Goal: Obtain resource: Download file/media

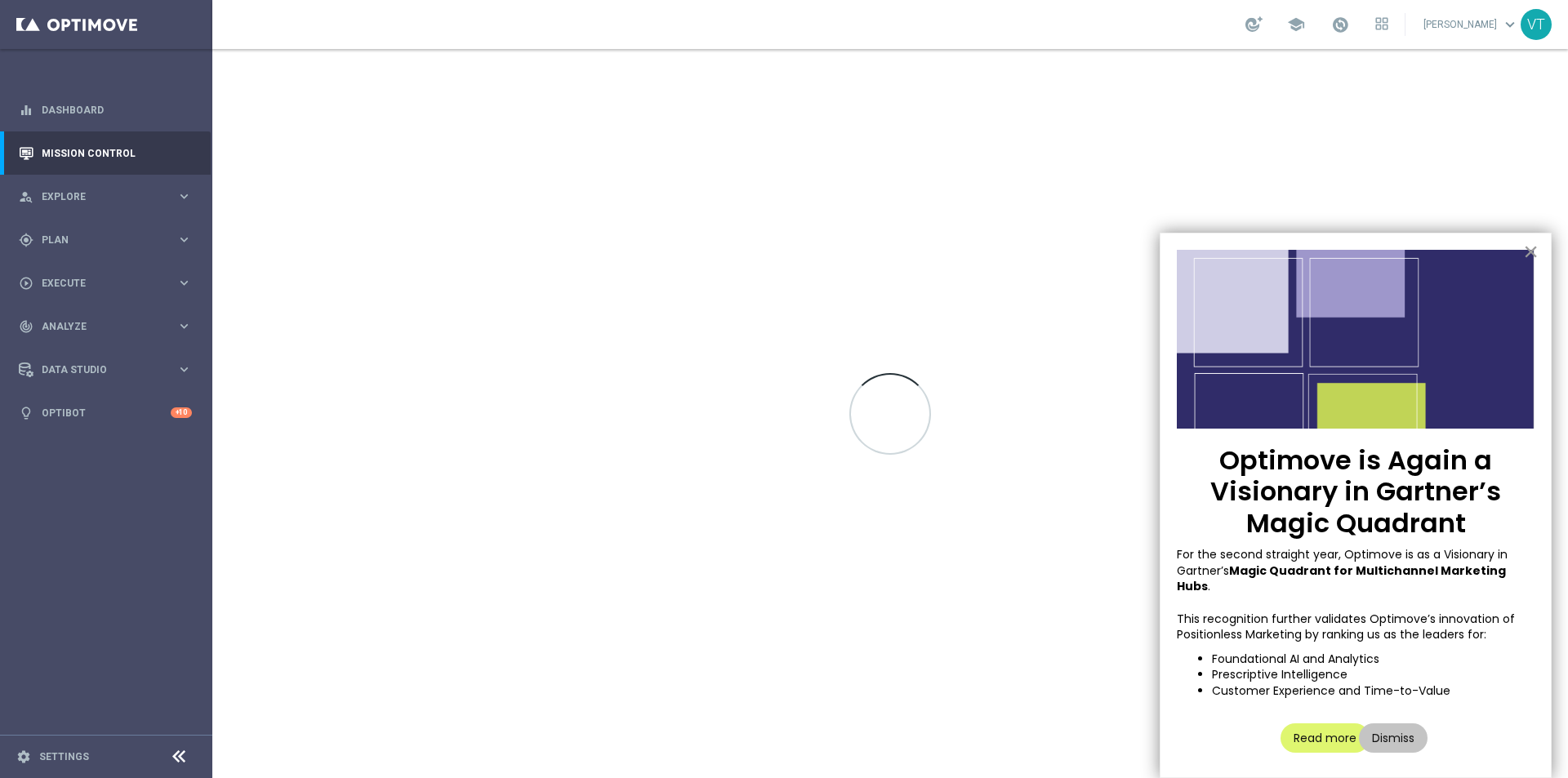
click at [1535, 251] on button "×" at bounding box center [1530, 251] width 15 height 26
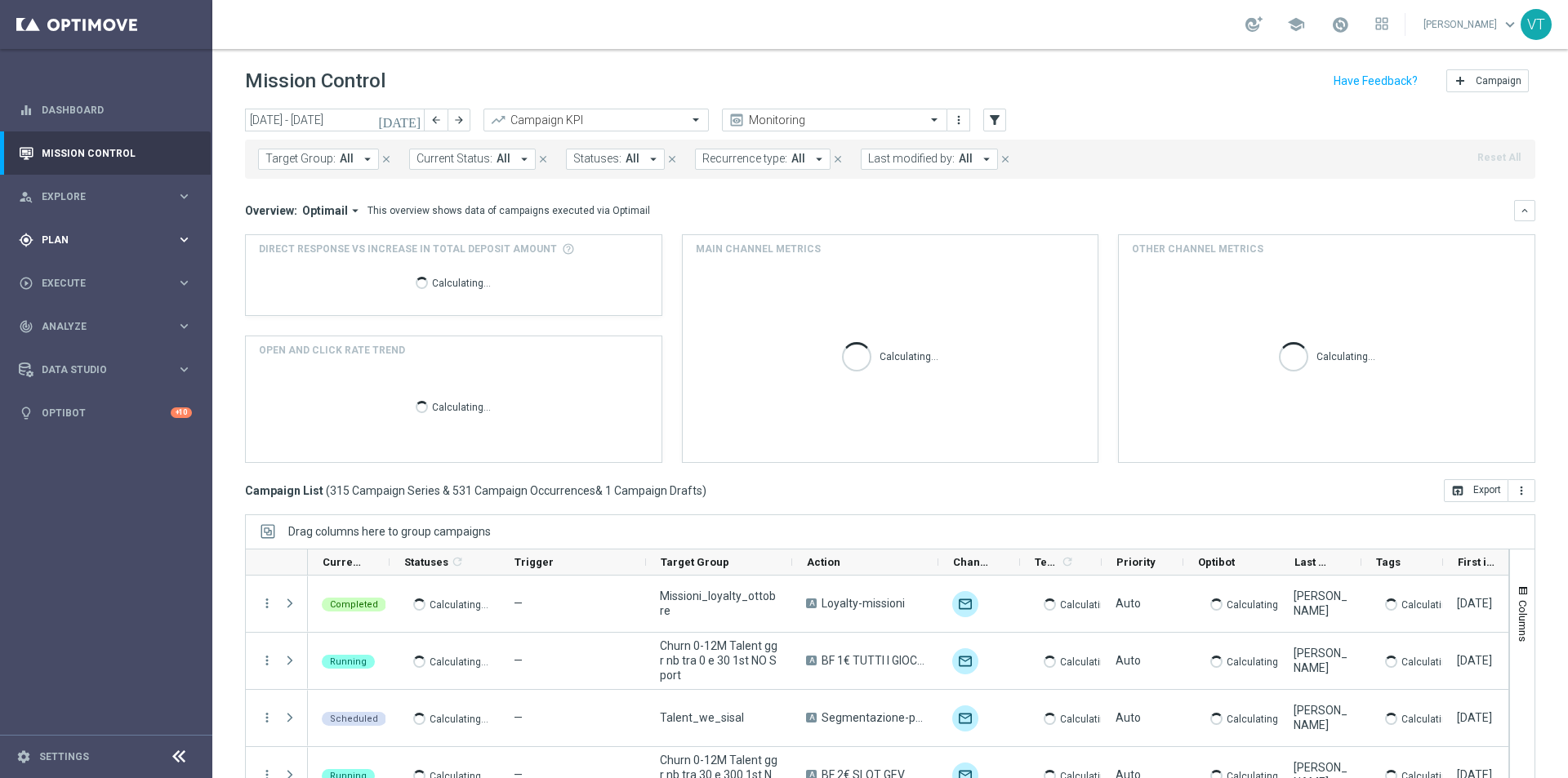
click at [68, 239] on span "Plan" at bounding box center [108, 240] width 135 height 10
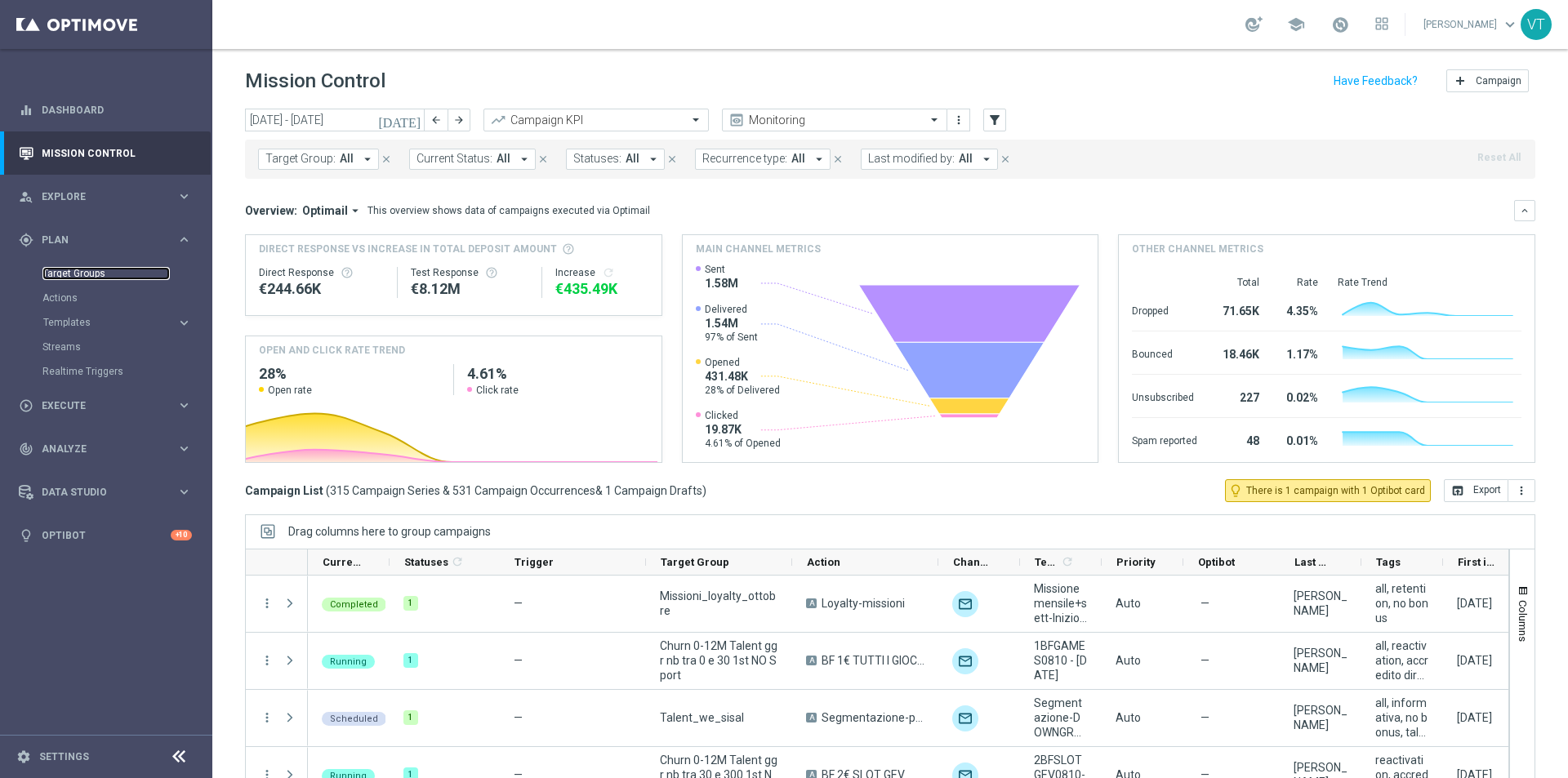
click at [71, 271] on link "Target Groups" at bounding box center [106, 273] width 128 height 13
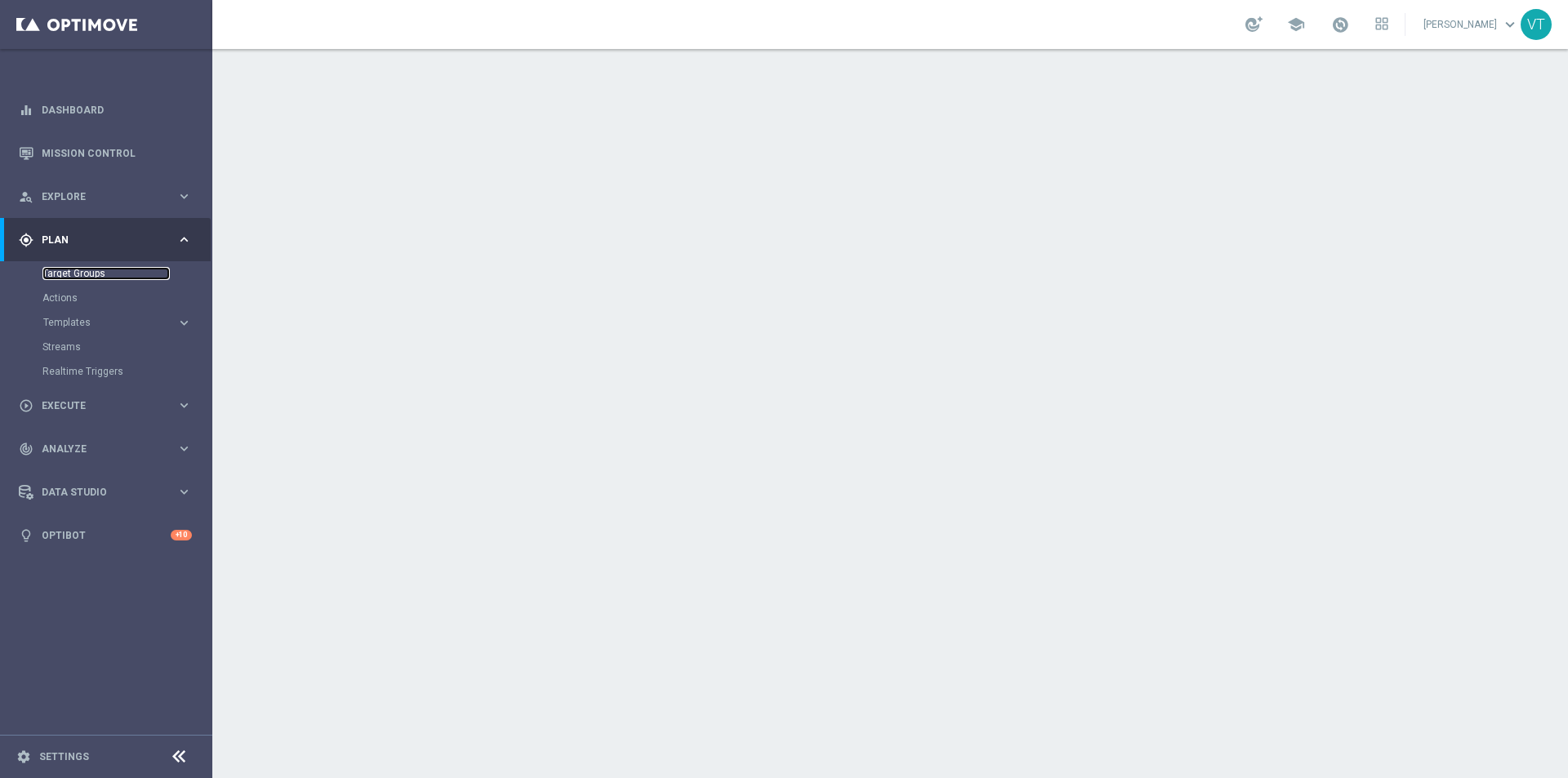
click at [93, 274] on link "Target Groups" at bounding box center [106, 273] width 128 height 13
click at [83, 273] on link "Target Groups" at bounding box center [106, 273] width 128 height 13
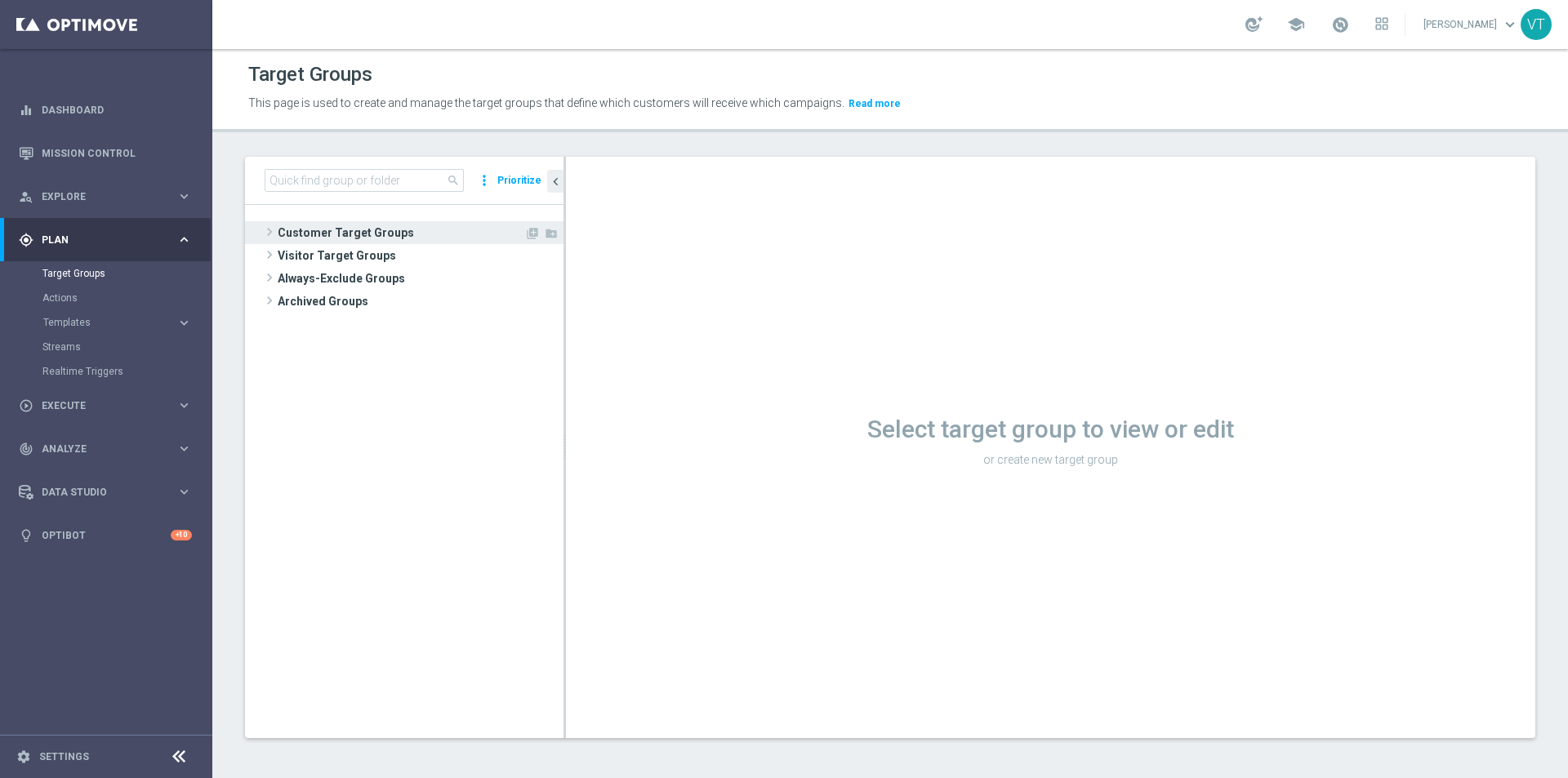
click at [269, 230] on span at bounding box center [269, 231] width 16 height 19
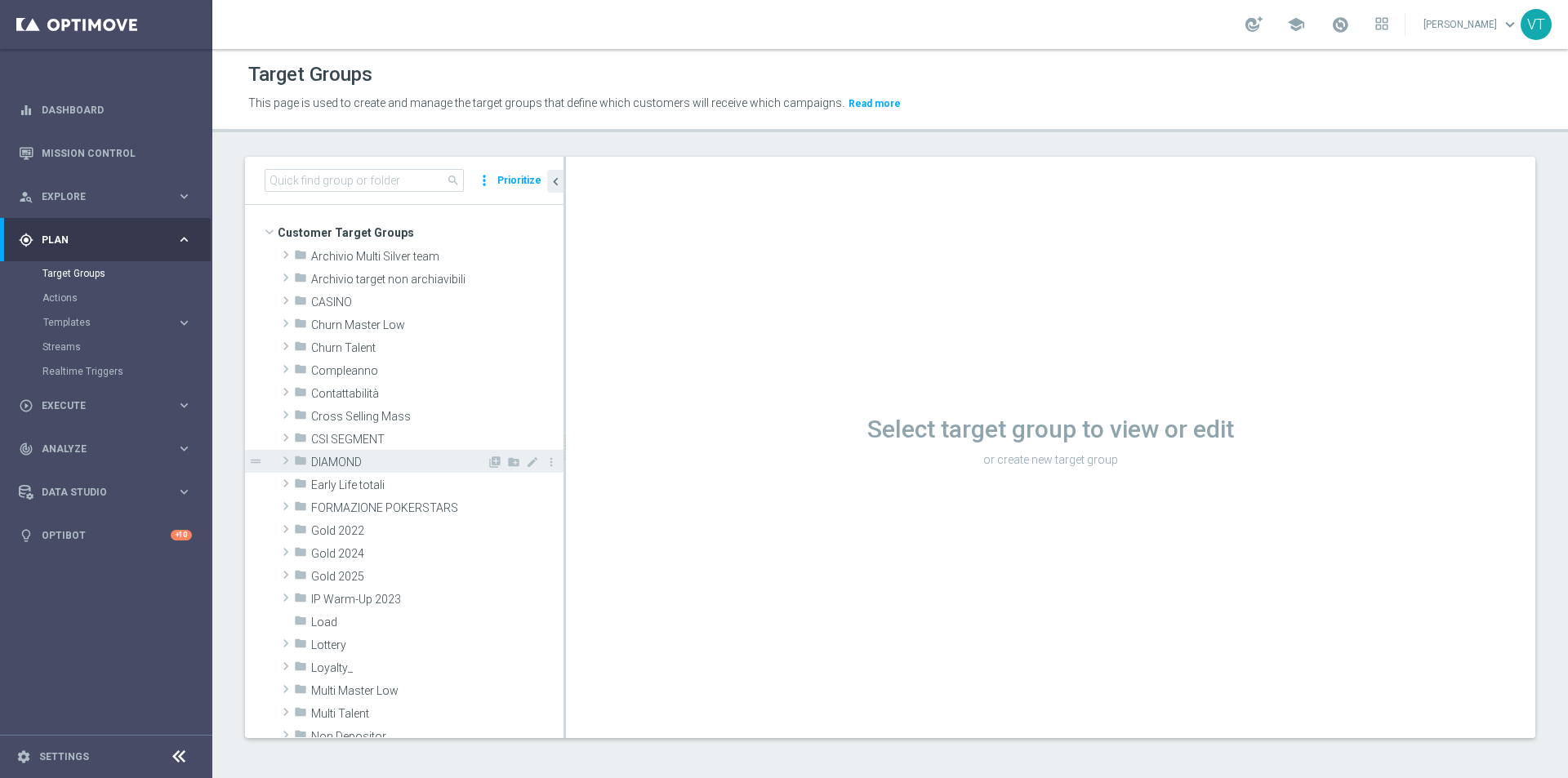
click at [285, 458] on span at bounding box center [286, 461] width 16 height 19
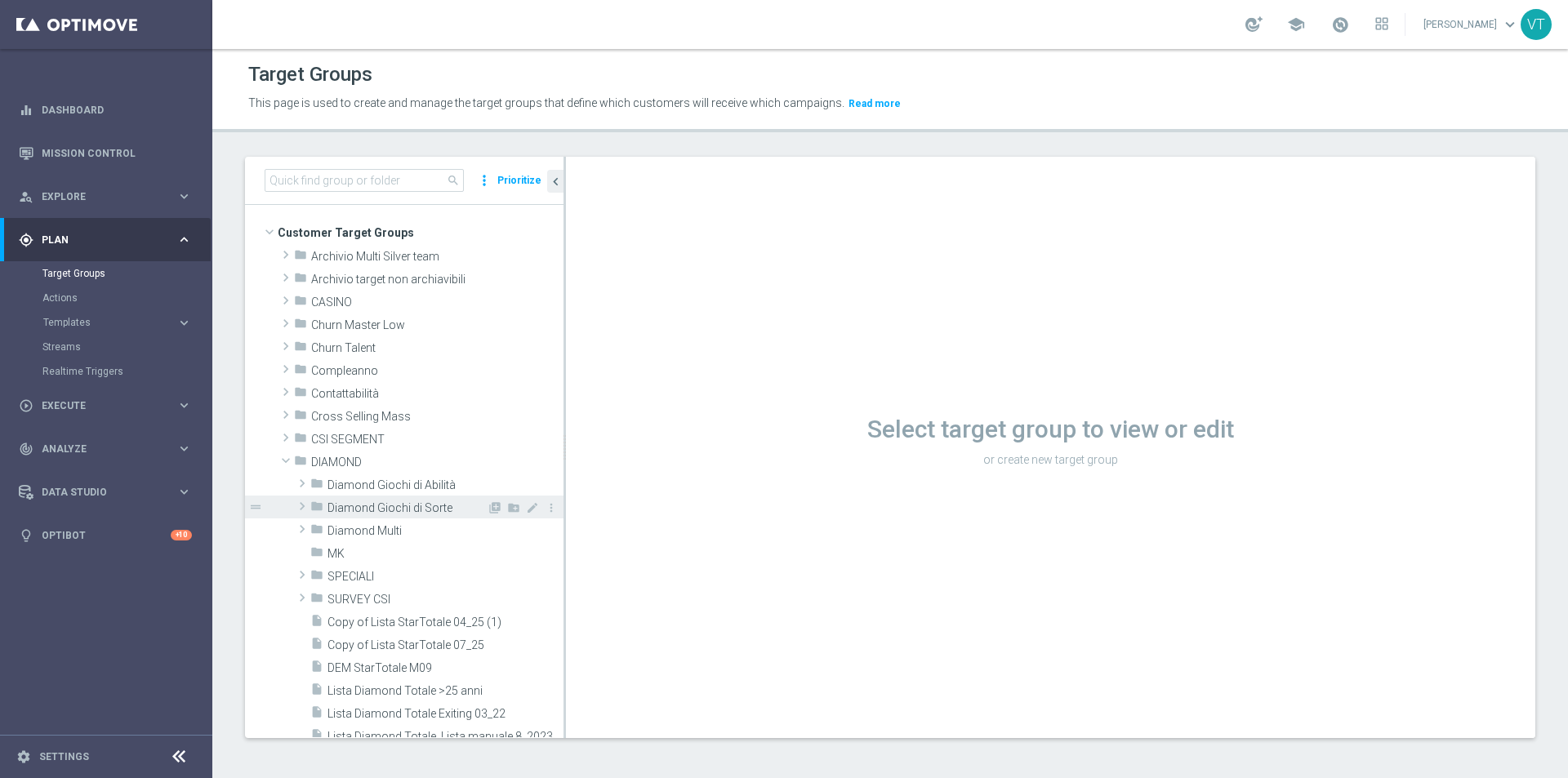
click at [305, 503] on span at bounding box center [302, 506] width 16 height 19
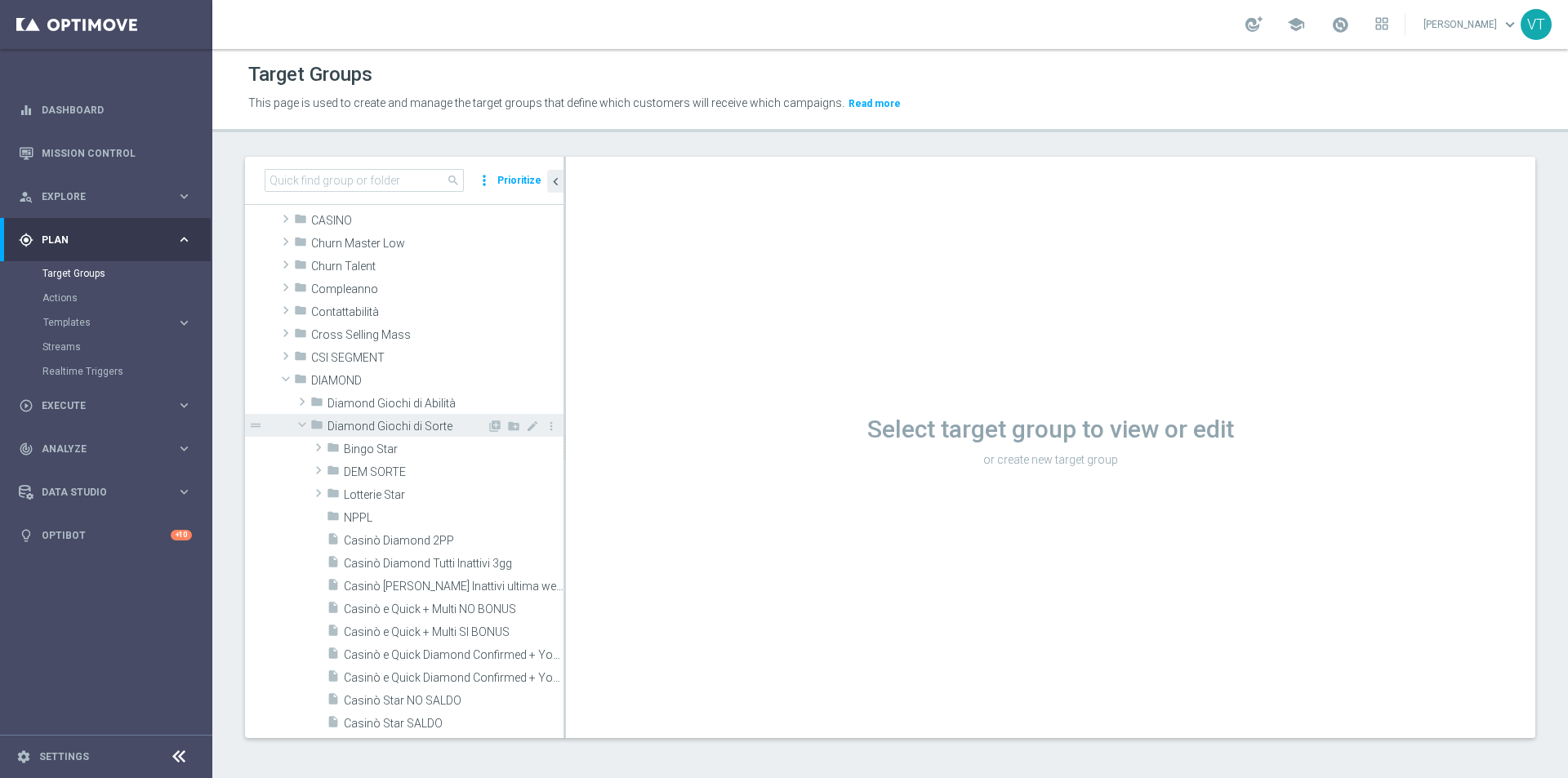
scroll to position [164, 0]
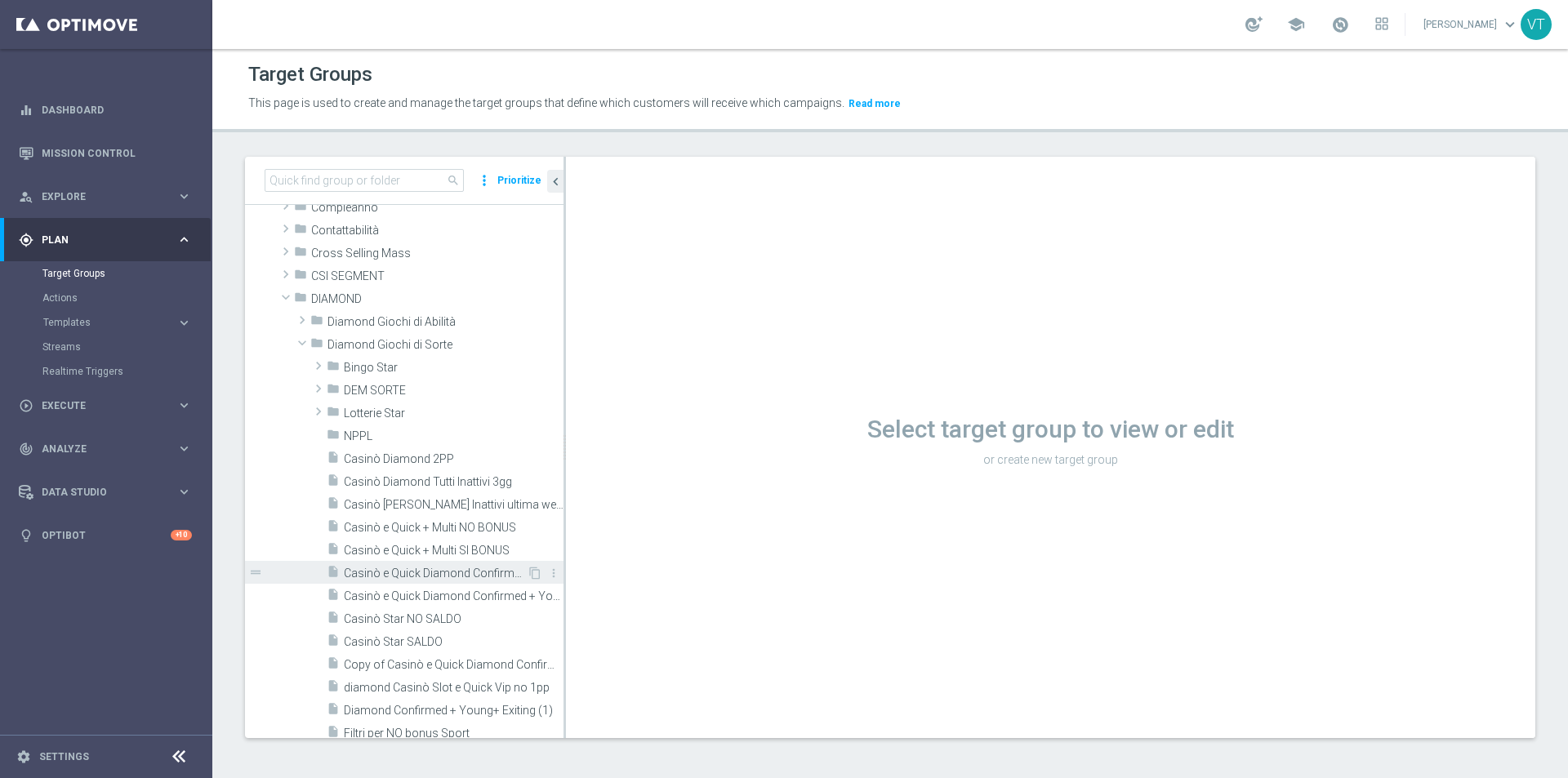
click at [406, 572] on span "Casinò e Quick Diamond Confirmed + Young+ Exiting" at bounding box center [435, 574] width 183 height 14
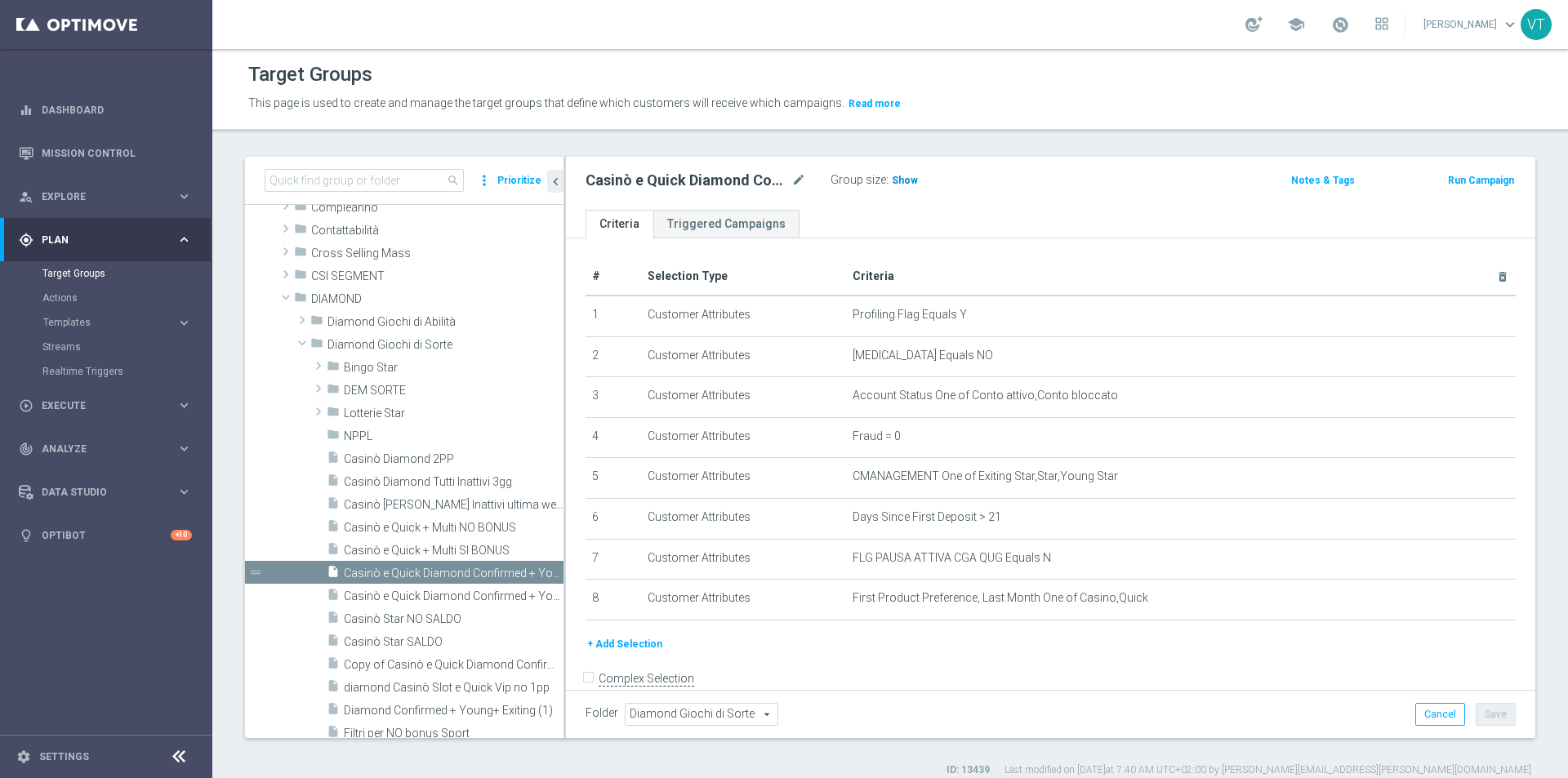
click at [906, 179] on span "Show" at bounding box center [904, 181] width 26 height 12
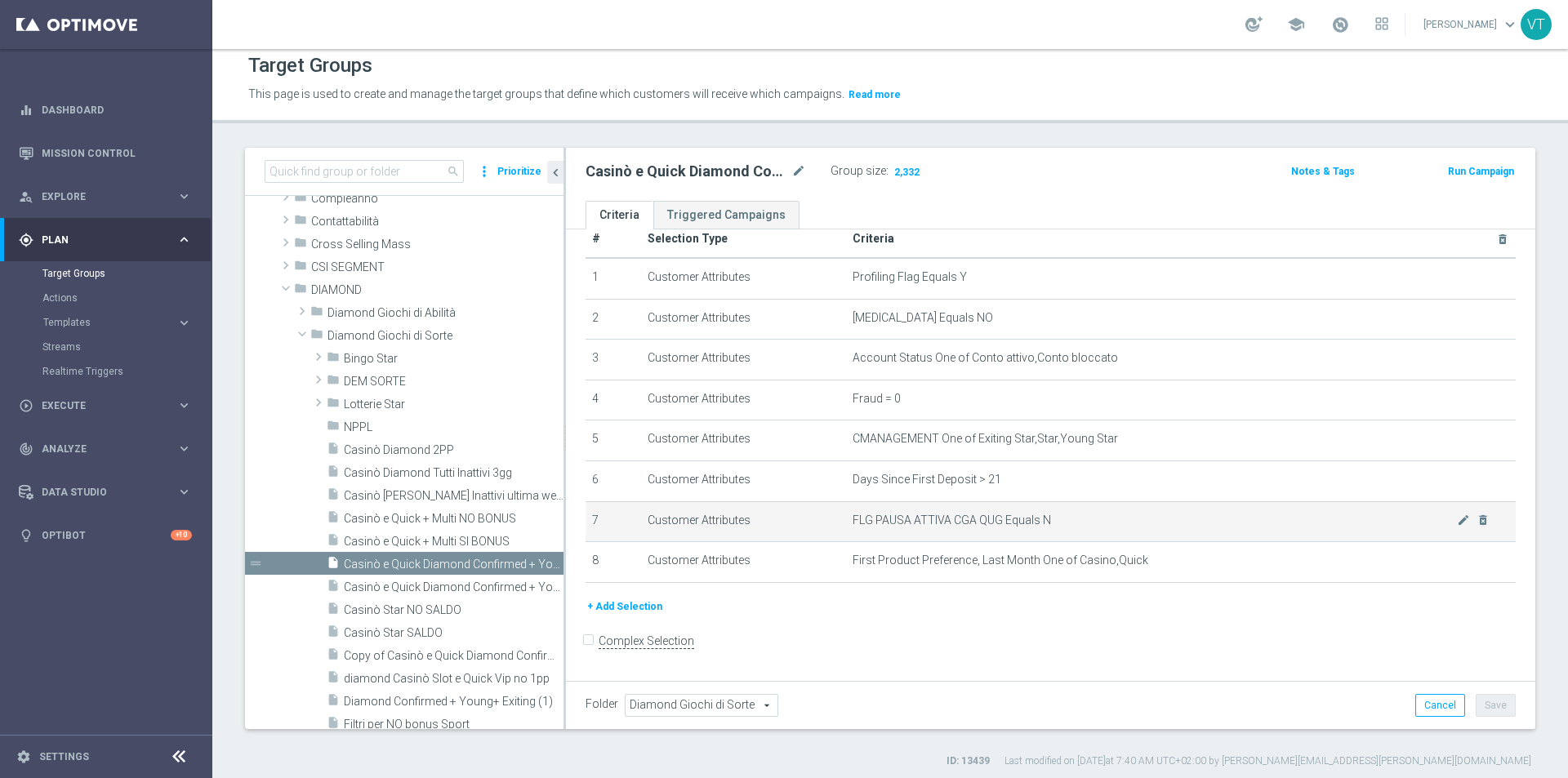
scroll to position [15, 0]
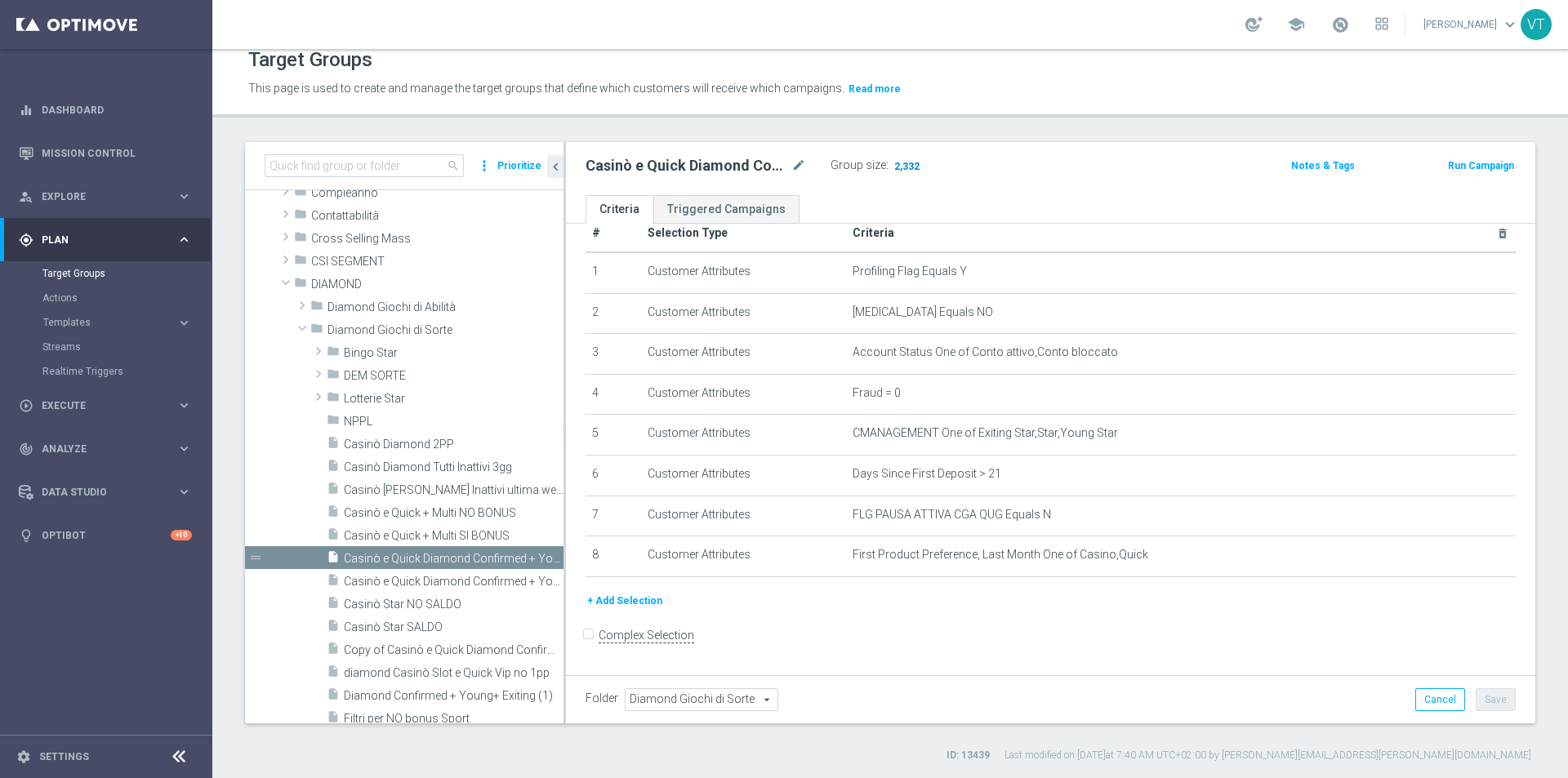
click at [906, 165] on span "2,332" at bounding box center [907, 167] width 29 height 15
click at [394, 554] on span "Casinò e Quick Diamond Confirmed + Young+ Exiting" at bounding box center [435, 558] width 183 height 14
click at [908, 164] on span "Show" at bounding box center [904, 165] width 26 height 12
click at [905, 165] on span "2,332" at bounding box center [907, 167] width 29 height 15
click at [906, 169] on span "2,332" at bounding box center [907, 167] width 29 height 15
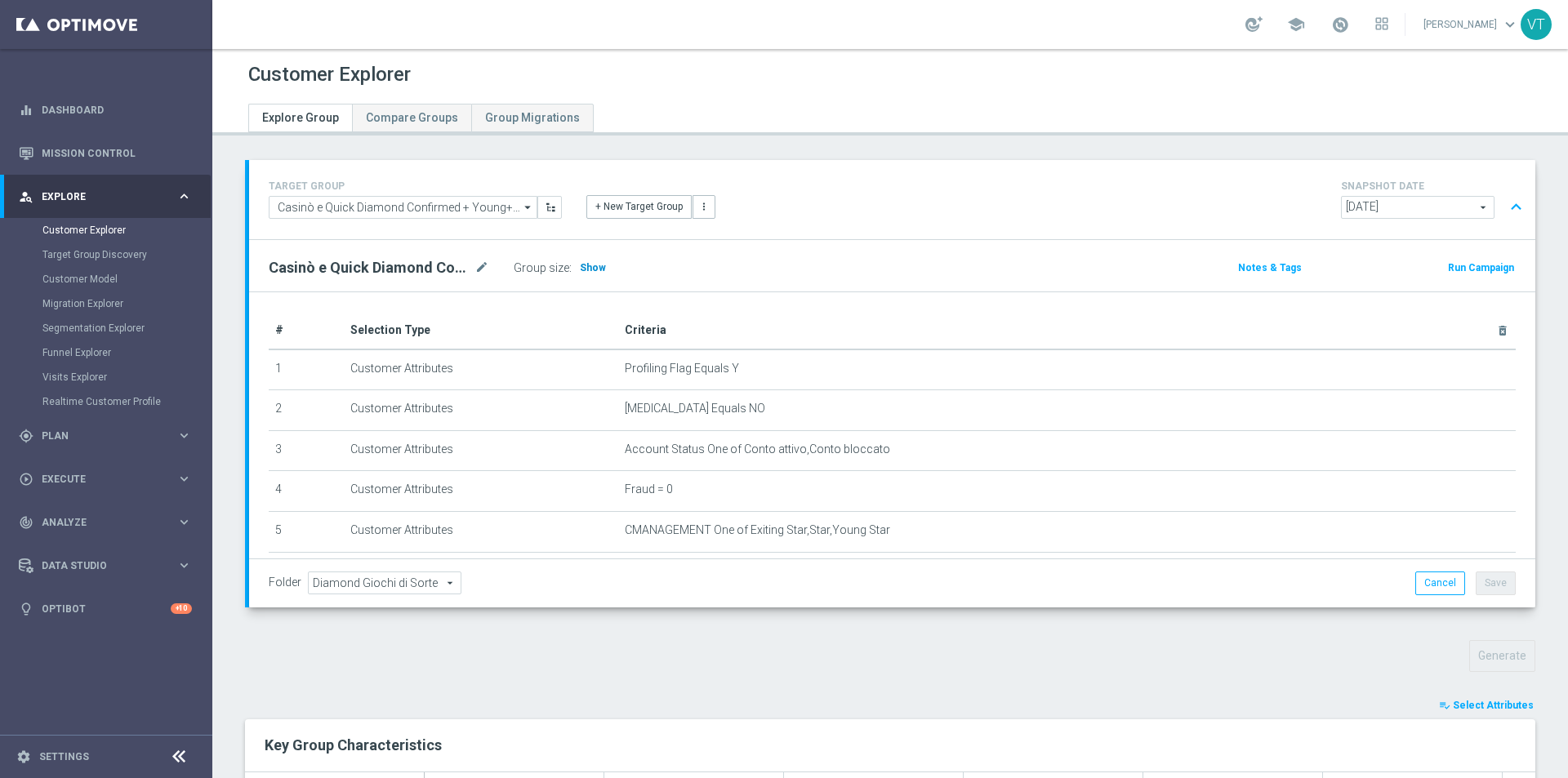
click at [587, 270] on span "Show" at bounding box center [592, 268] width 26 height 12
click at [1465, 704] on span "Select Attributes" at bounding box center [1493, 705] width 81 height 12
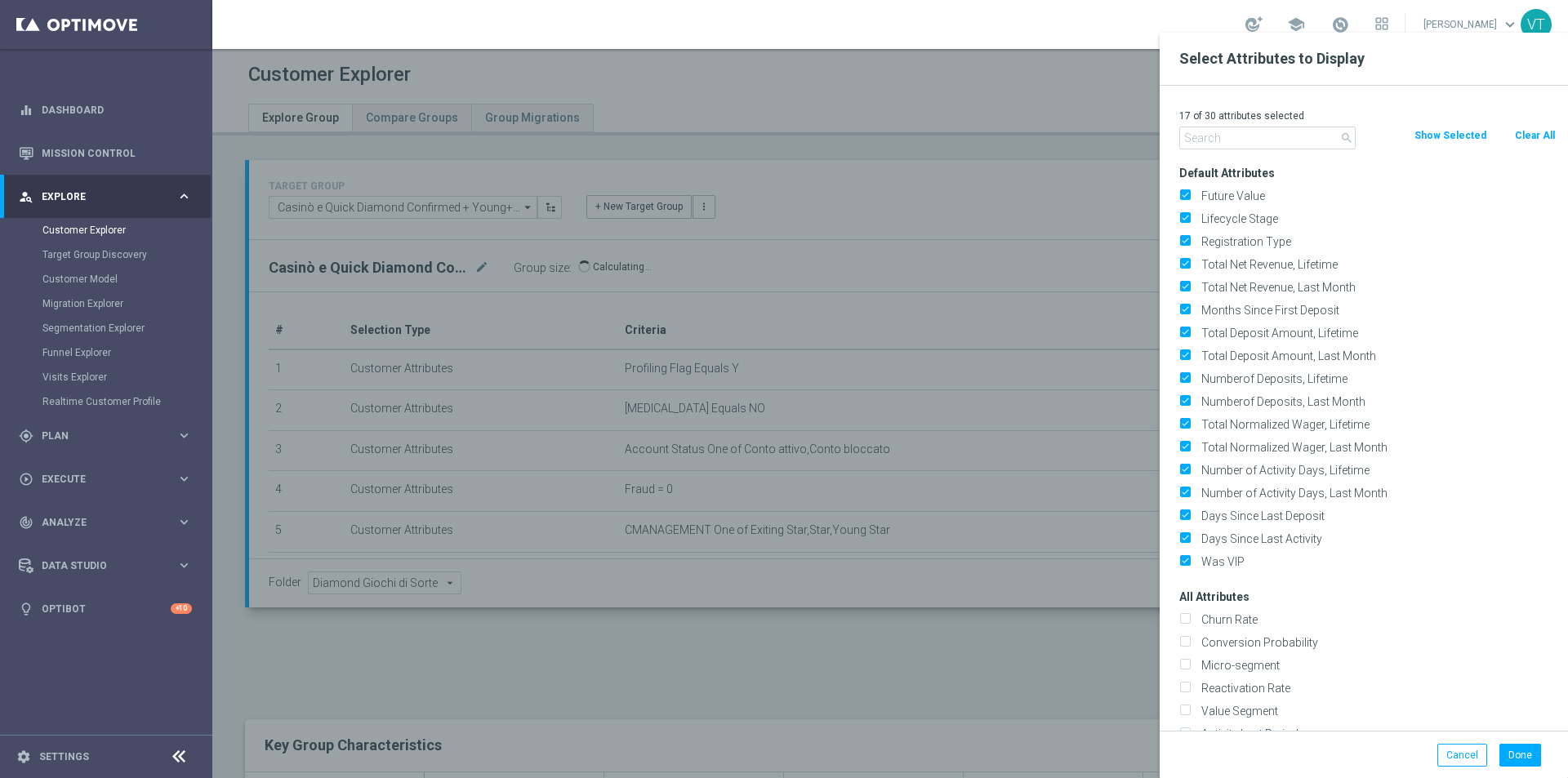
click at [1225, 135] on input "text" at bounding box center [1267, 138] width 176 height 23
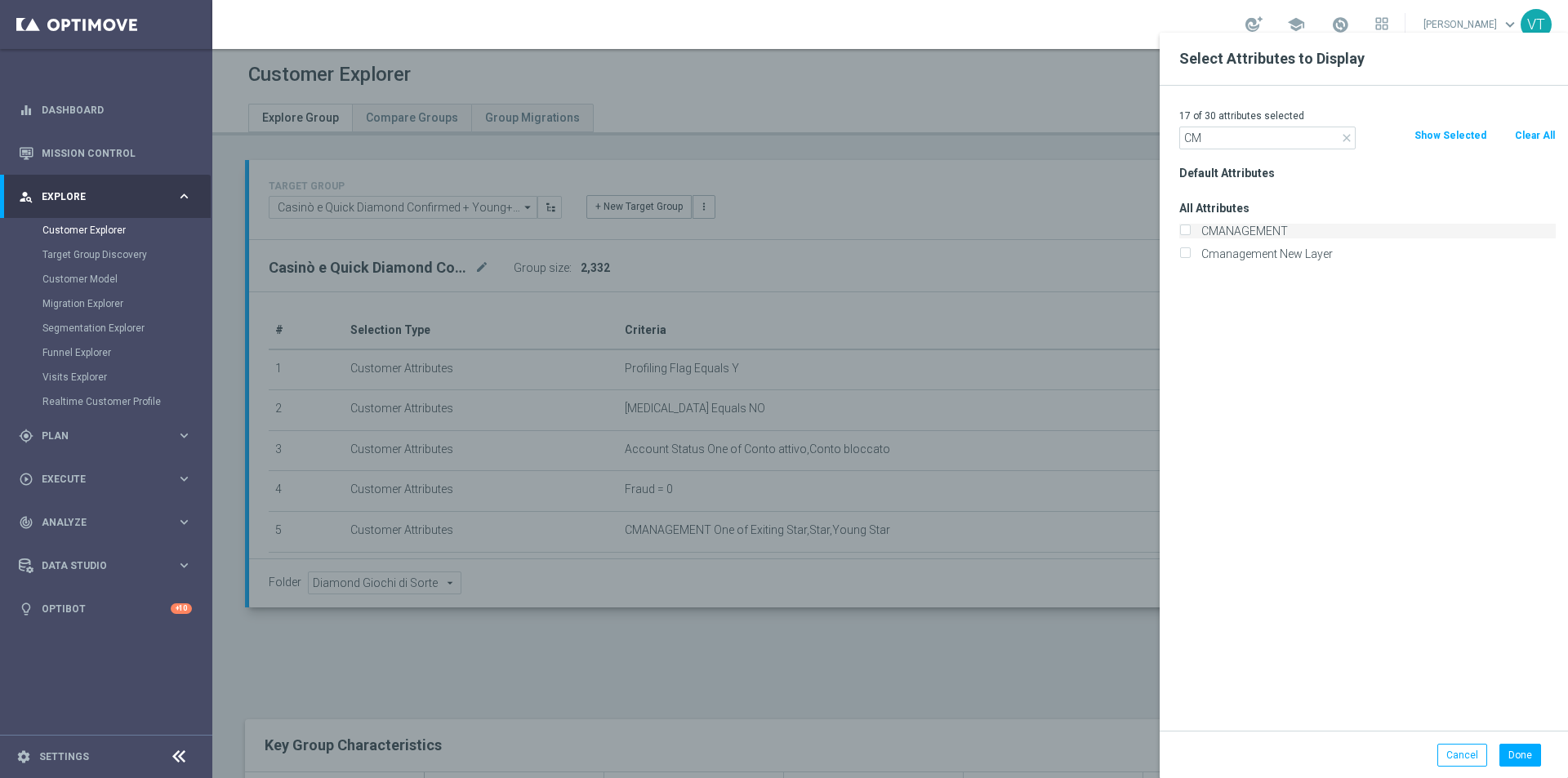
type input "CM"
click at [1183, 232] on input "CMANAGEMENT" at bounding box center [1184, 232] width 11 height 11
checkbox input "true"
click at [1530, 762] on button "Done" at bounding box center [1520, 756] width 42 height 23
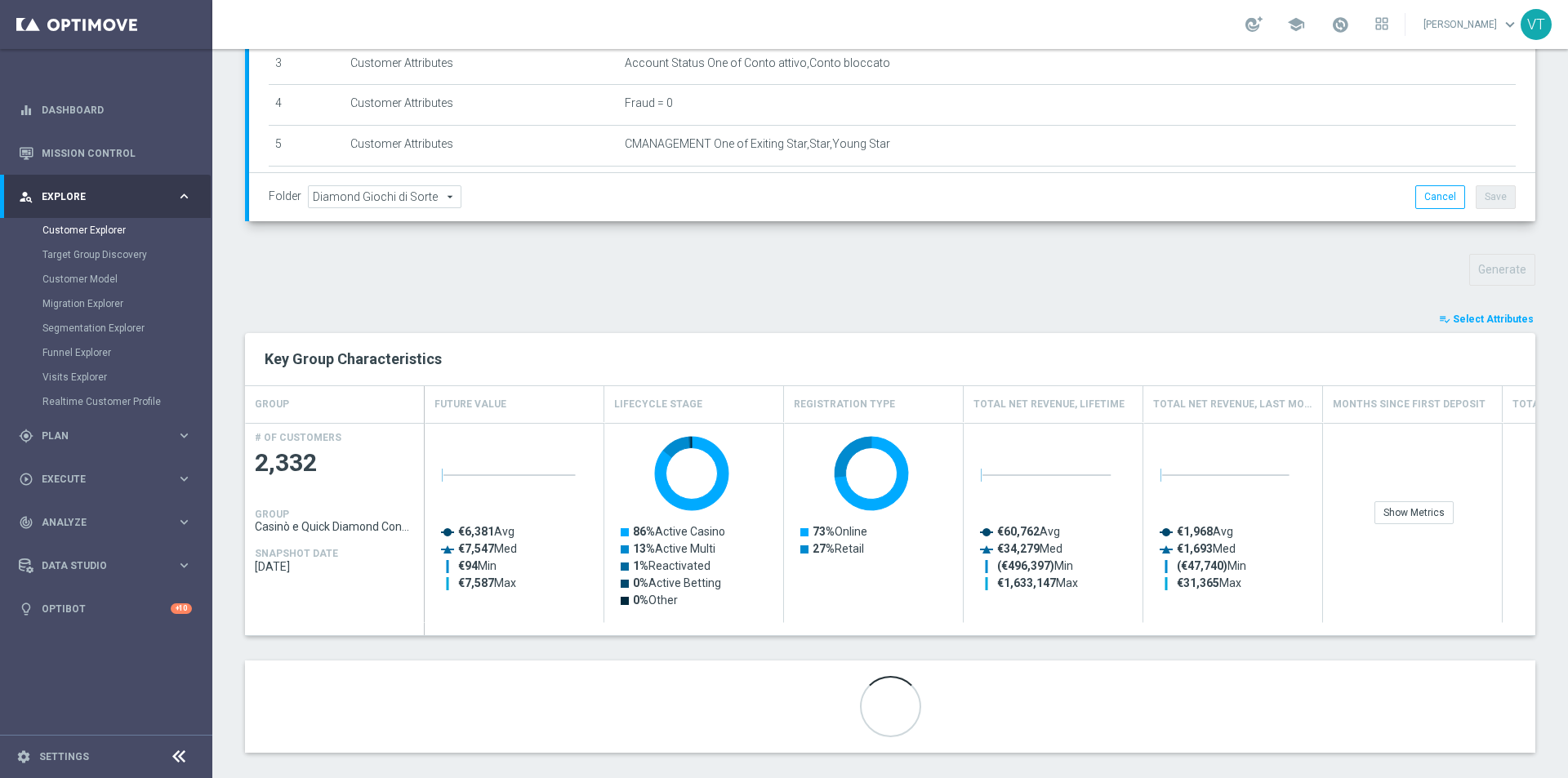
scroll to position [402, 0]
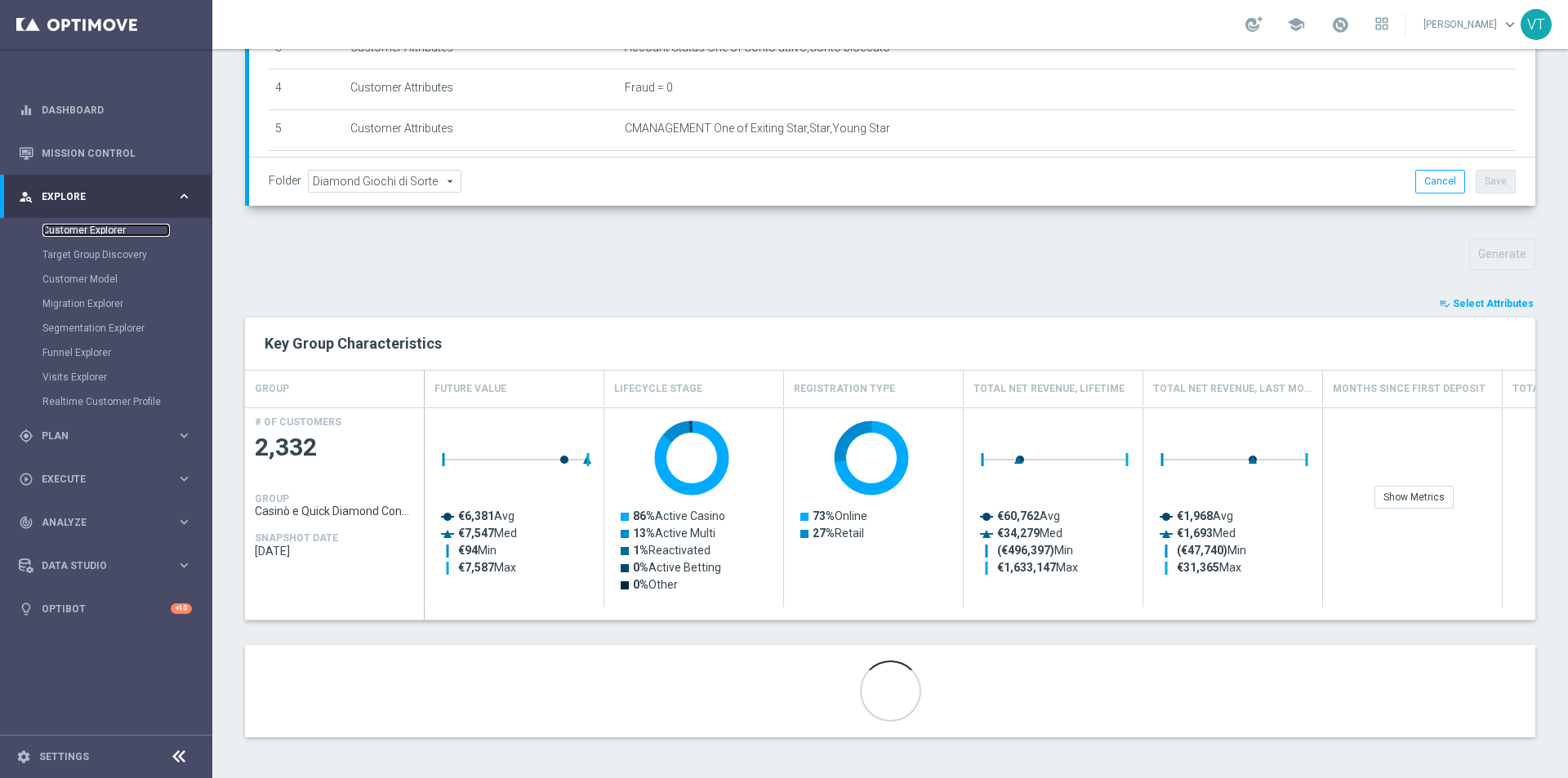
click at [109, 227] on link "Customer Explorer" at bounding box center [106, 229] width 128 height 13
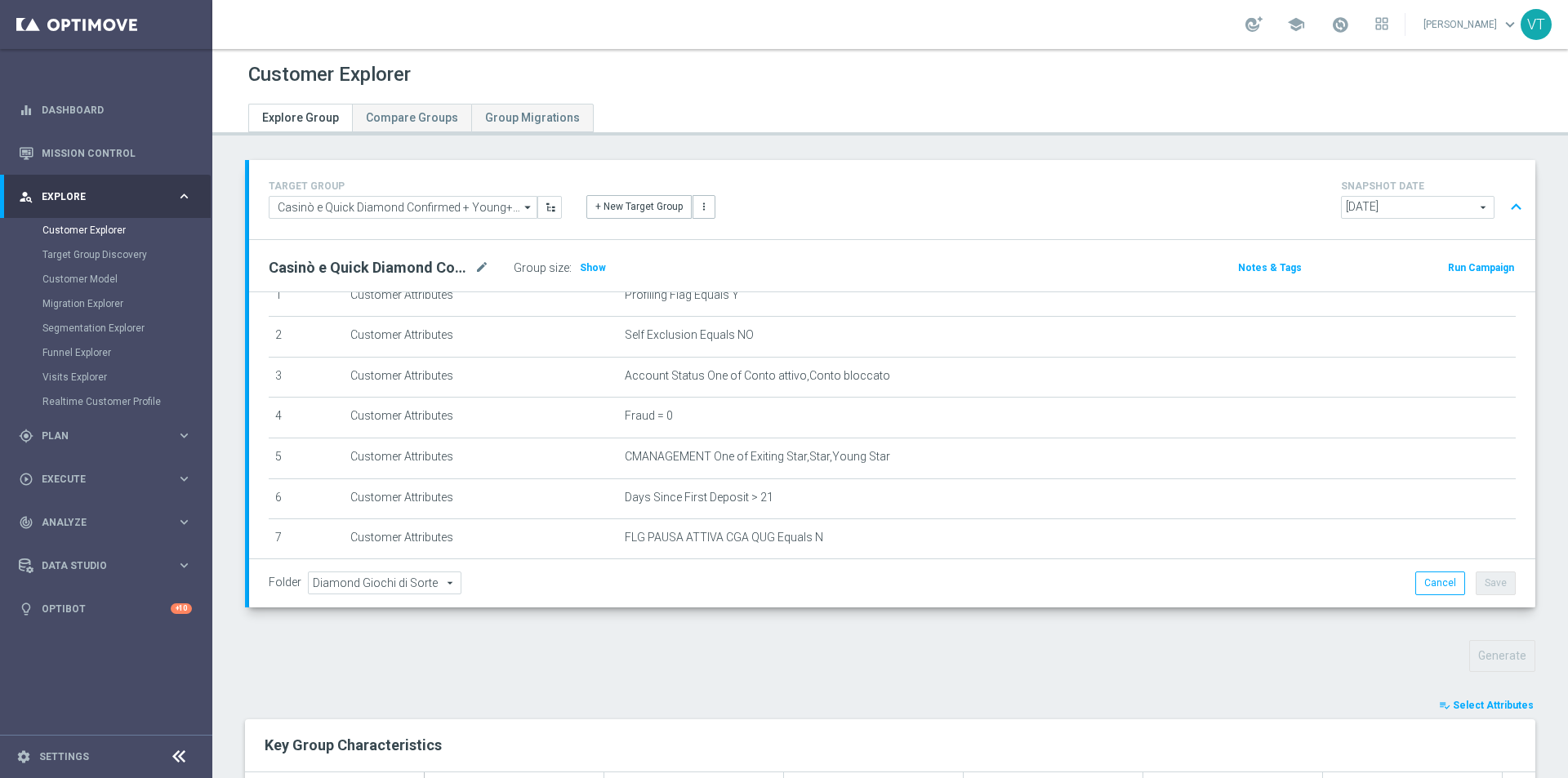
scroll to position [211, 0]
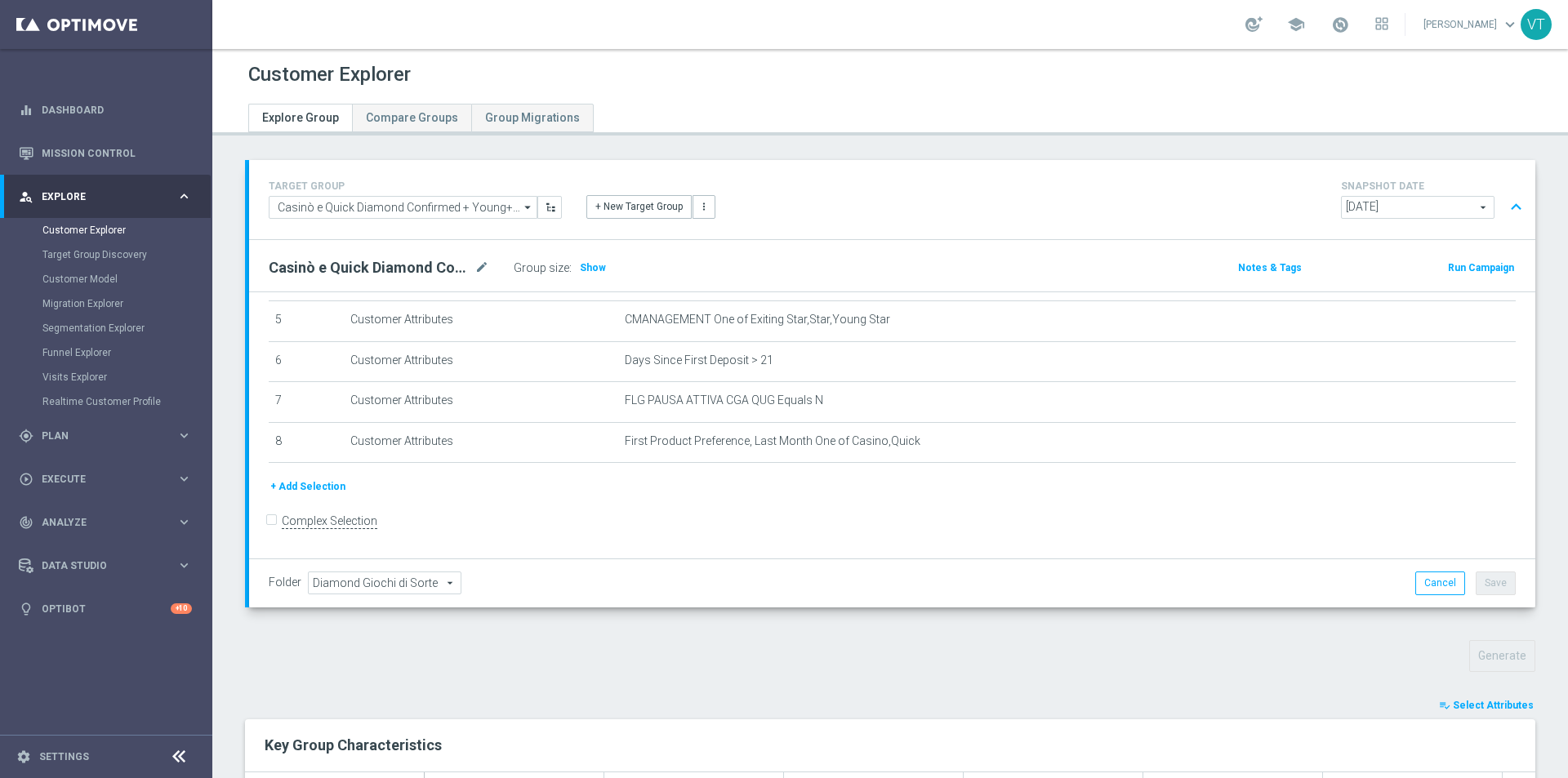
click at [1484, 698] on button "playlist_add_check Select Attributes" at bounding box center [1486, 705] width 98 height 18
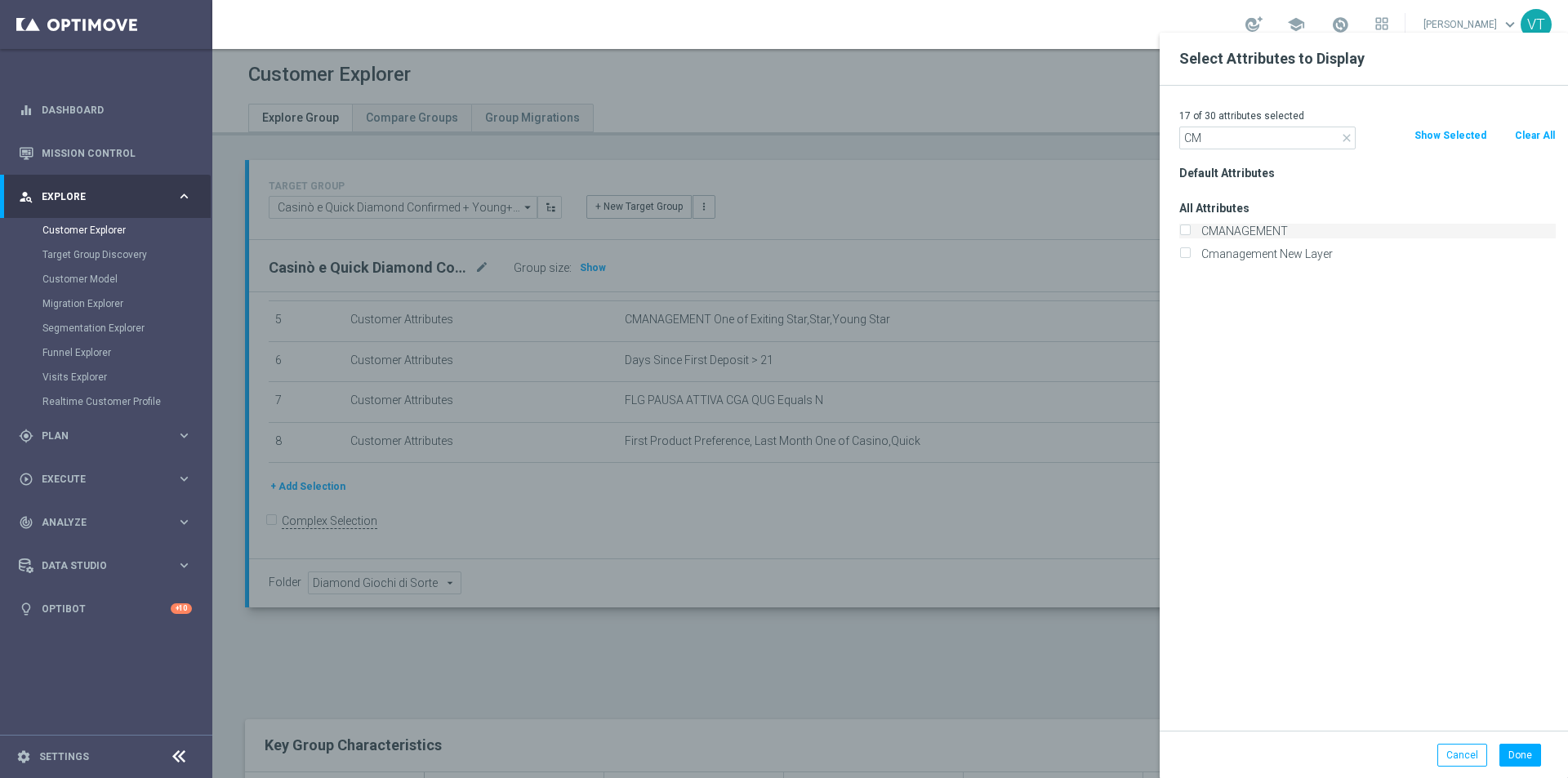
type input "CM"
click at [1188, 227] on input "CMANAGEMENT" at bounding box center [1184, 232] width 11 height 11
checkbox input "true"
click at [1532, 760] on button "Done" at bounding box center [1520, 756] width 42 height 23
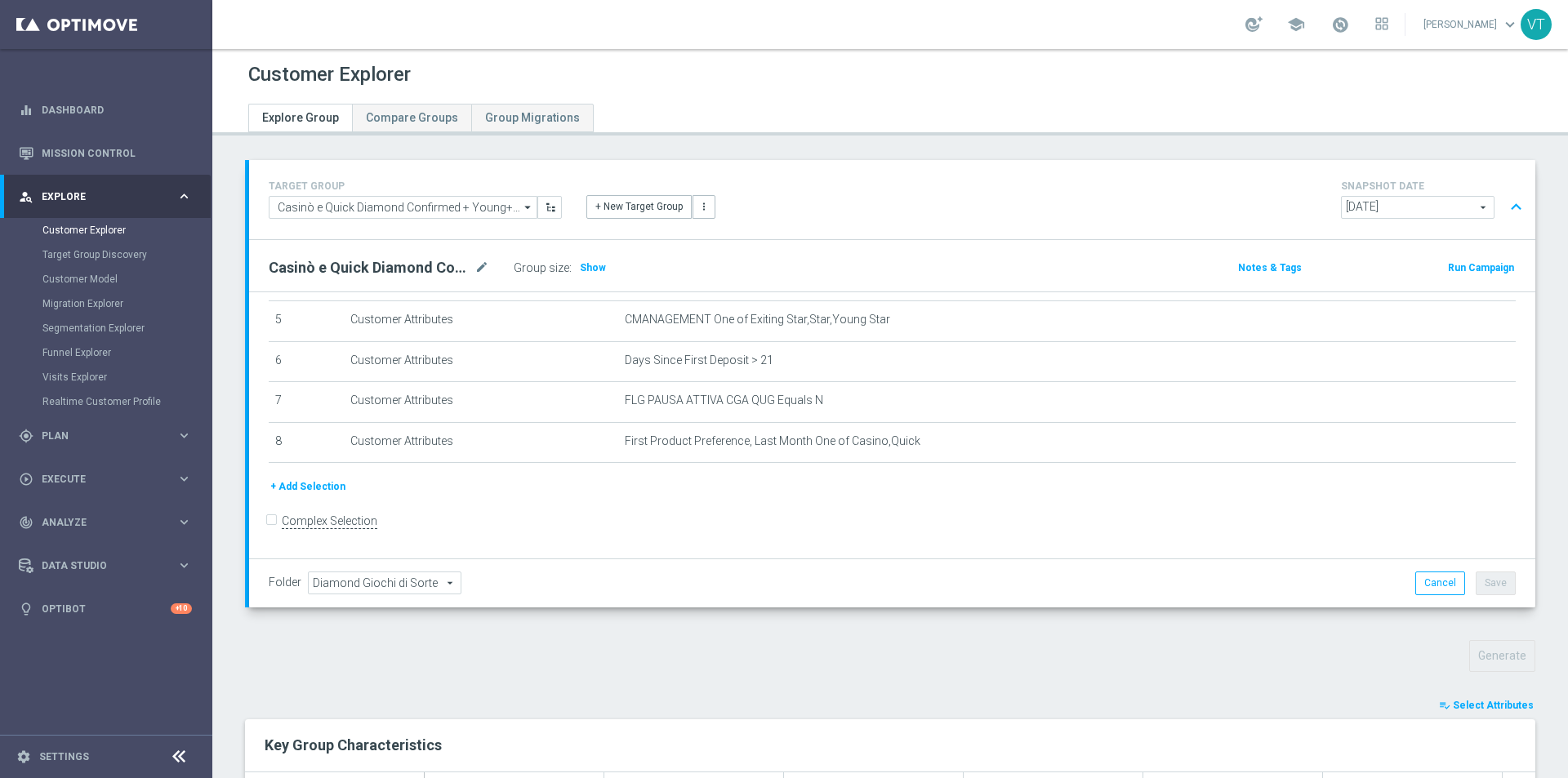
scroll to position [402, 0]
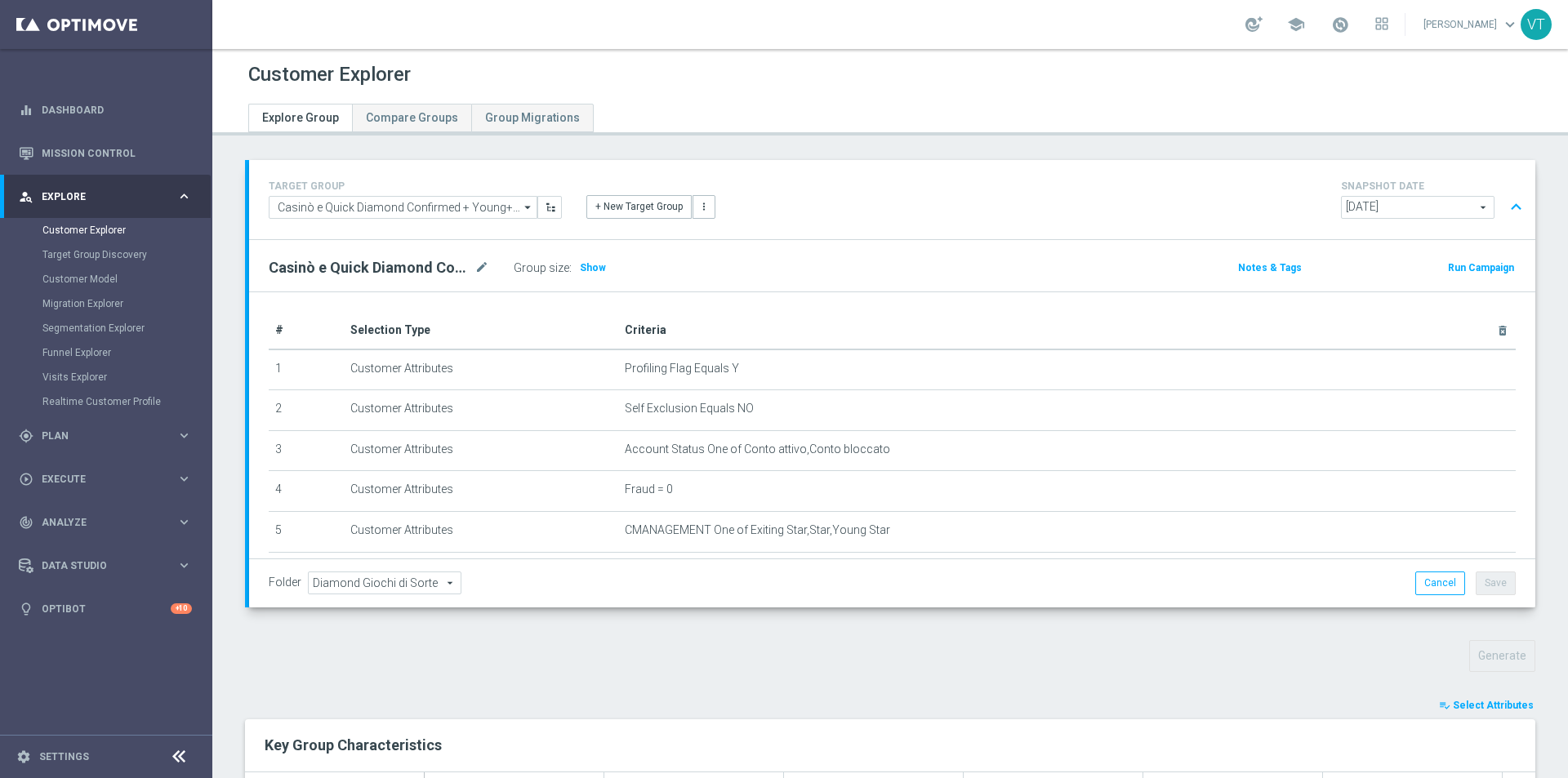
click at [1492, 707] on span "Select Attributes" at bounding box center [1493, 705] width 81 height 12
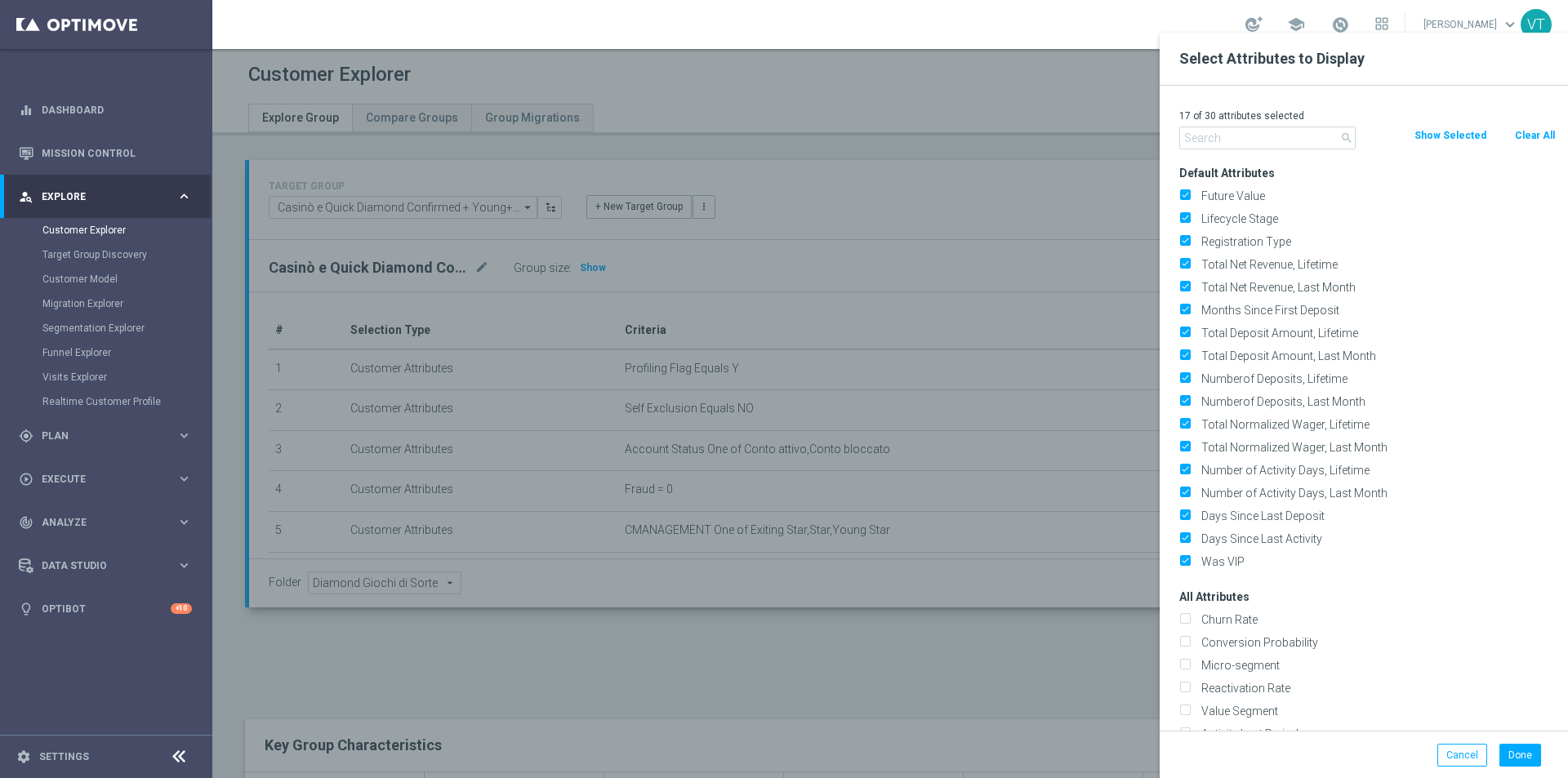
click at [1246, 136] on input "text" at bounding box center [1267, 138] width 176 height 23
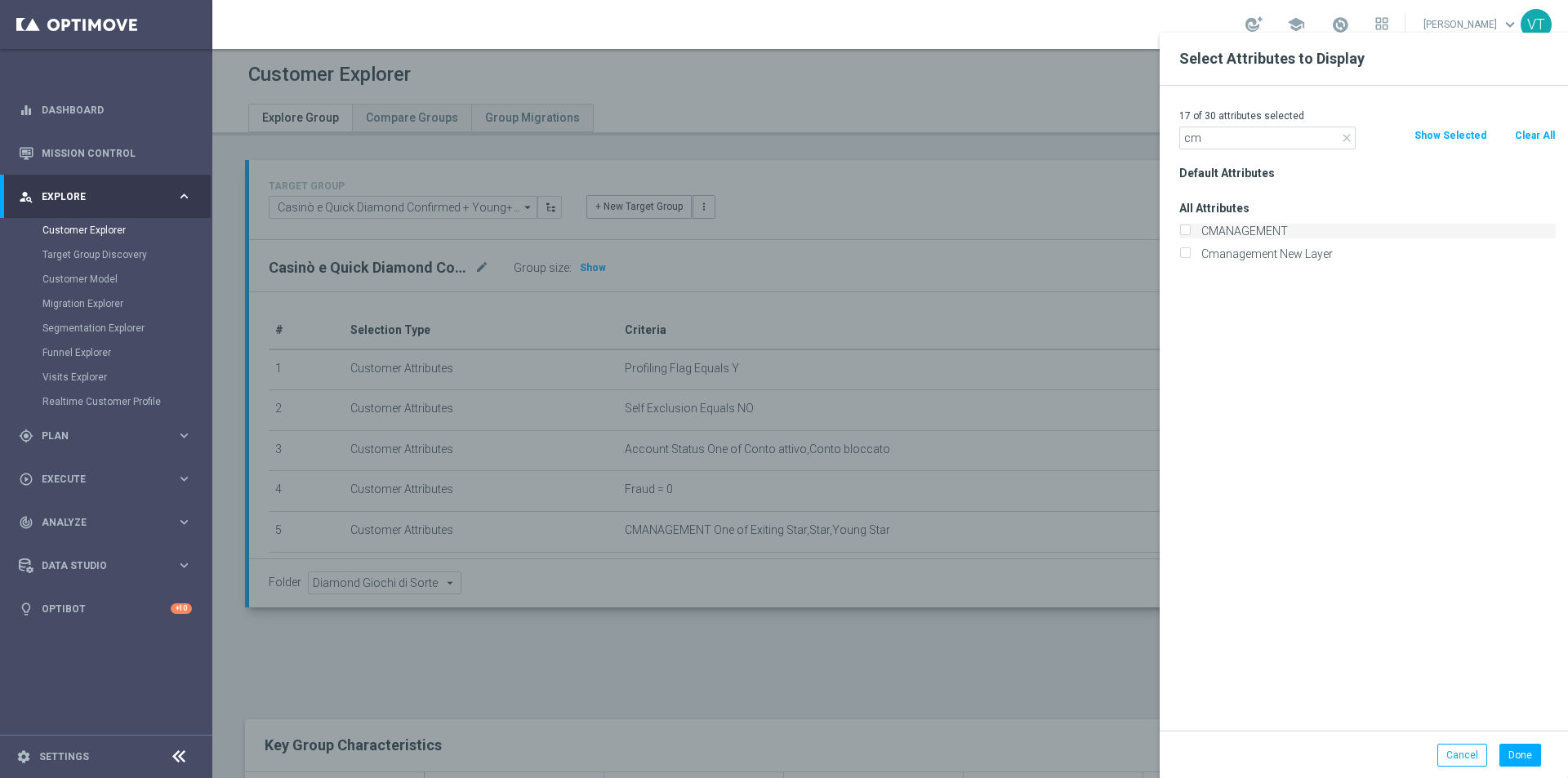
type input "cm"
click at [1184, 231] on input "CMANAGEMENT" at bounding box center [1184, 232] width 11 height 11
checkbox input "true"
click at [1521, 756] on button "Done" at bounding box center [1520, 756] width 42 height 23
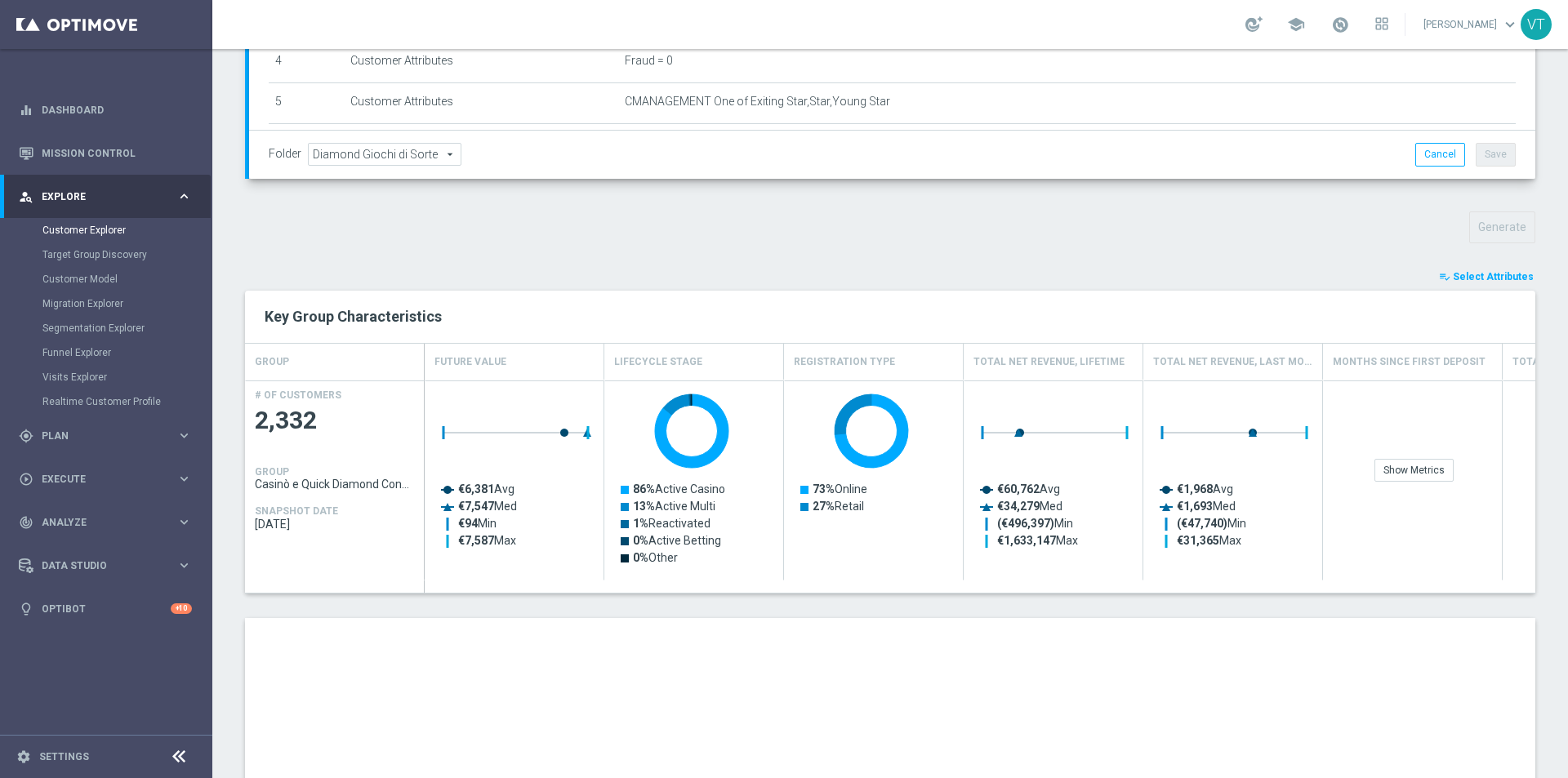
scroll to position [653, 0]
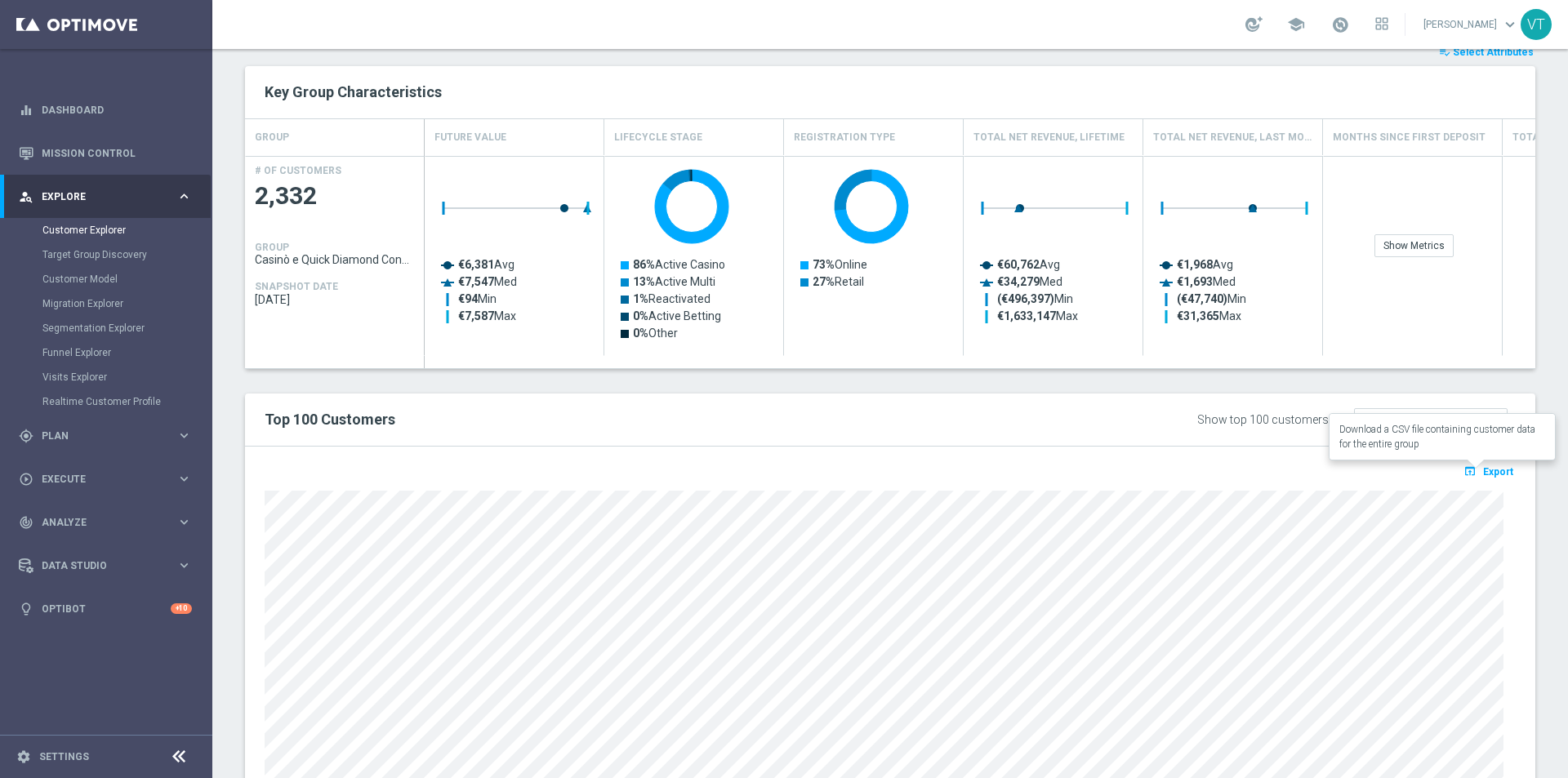
click at [1483, 474] on span "Export" at bounding box center [1497, 472] width 30 height 12
click at [1483, 475] on span "Export" at bounding box center [1497, 472] width 30 height 12
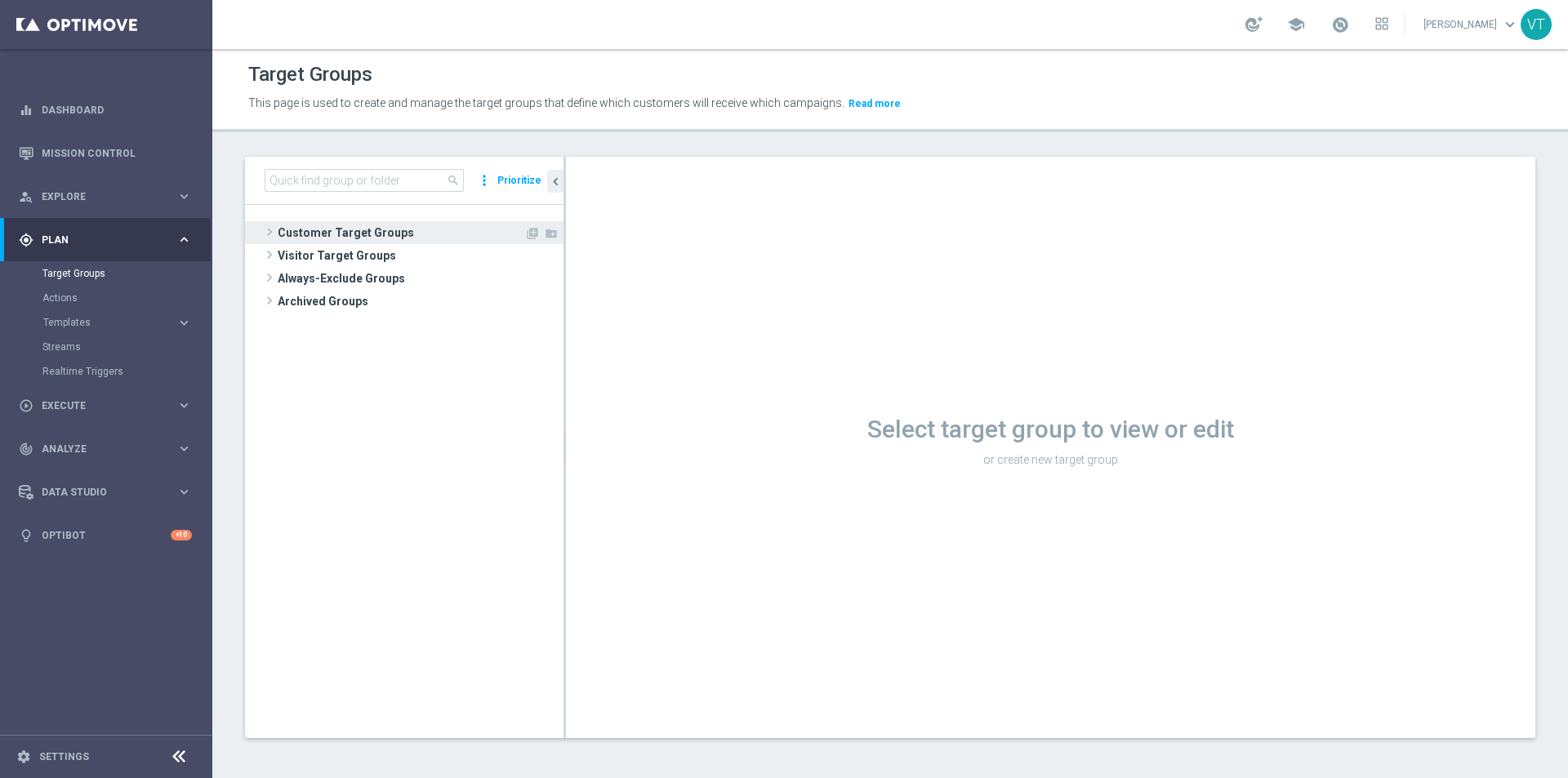
click at [264, 226] on span at bounding box center [269, 231] width 16 height 19
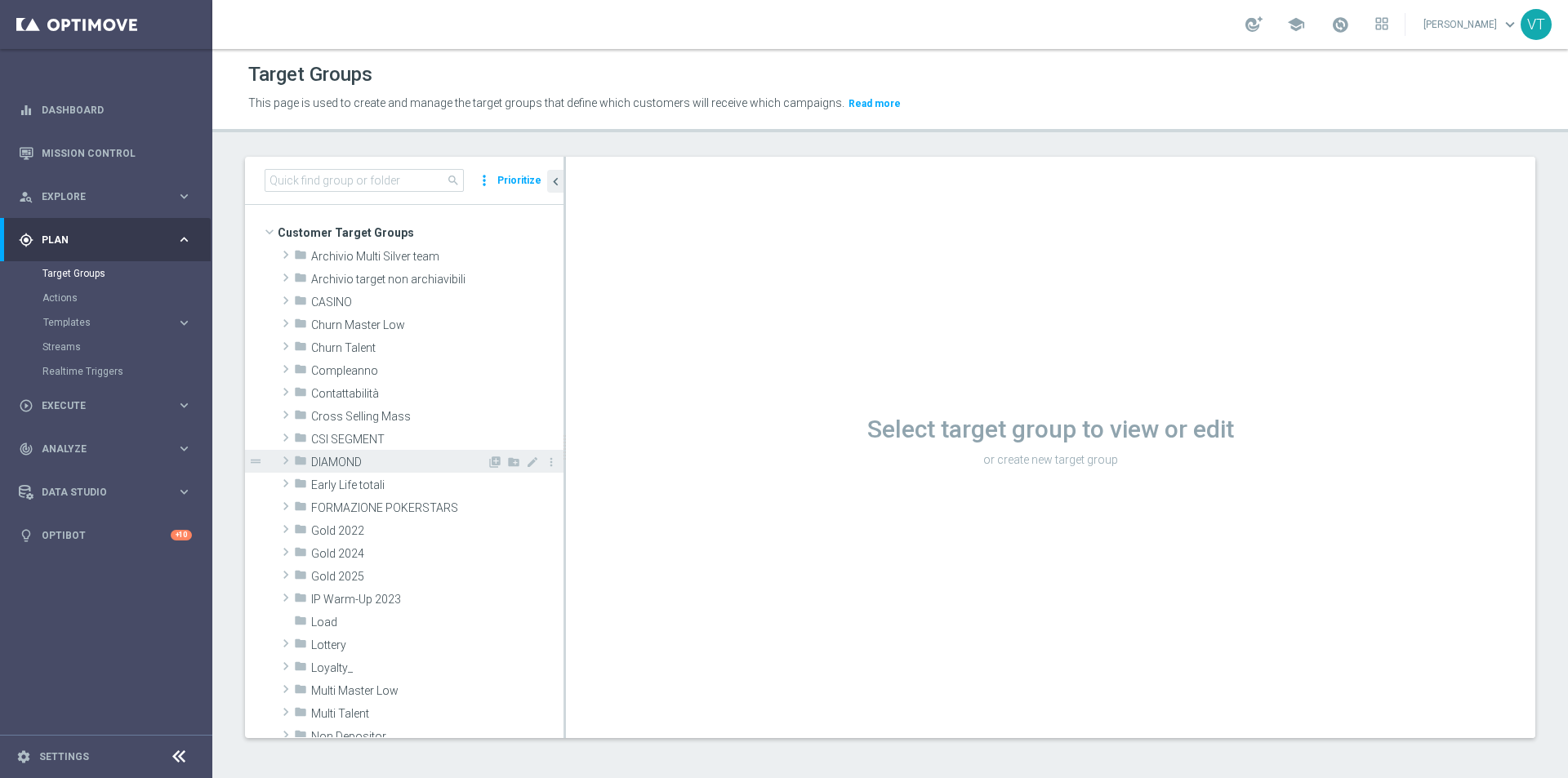
click at [285, 459] on span at bounding box center [286, 461] width 16 height 19
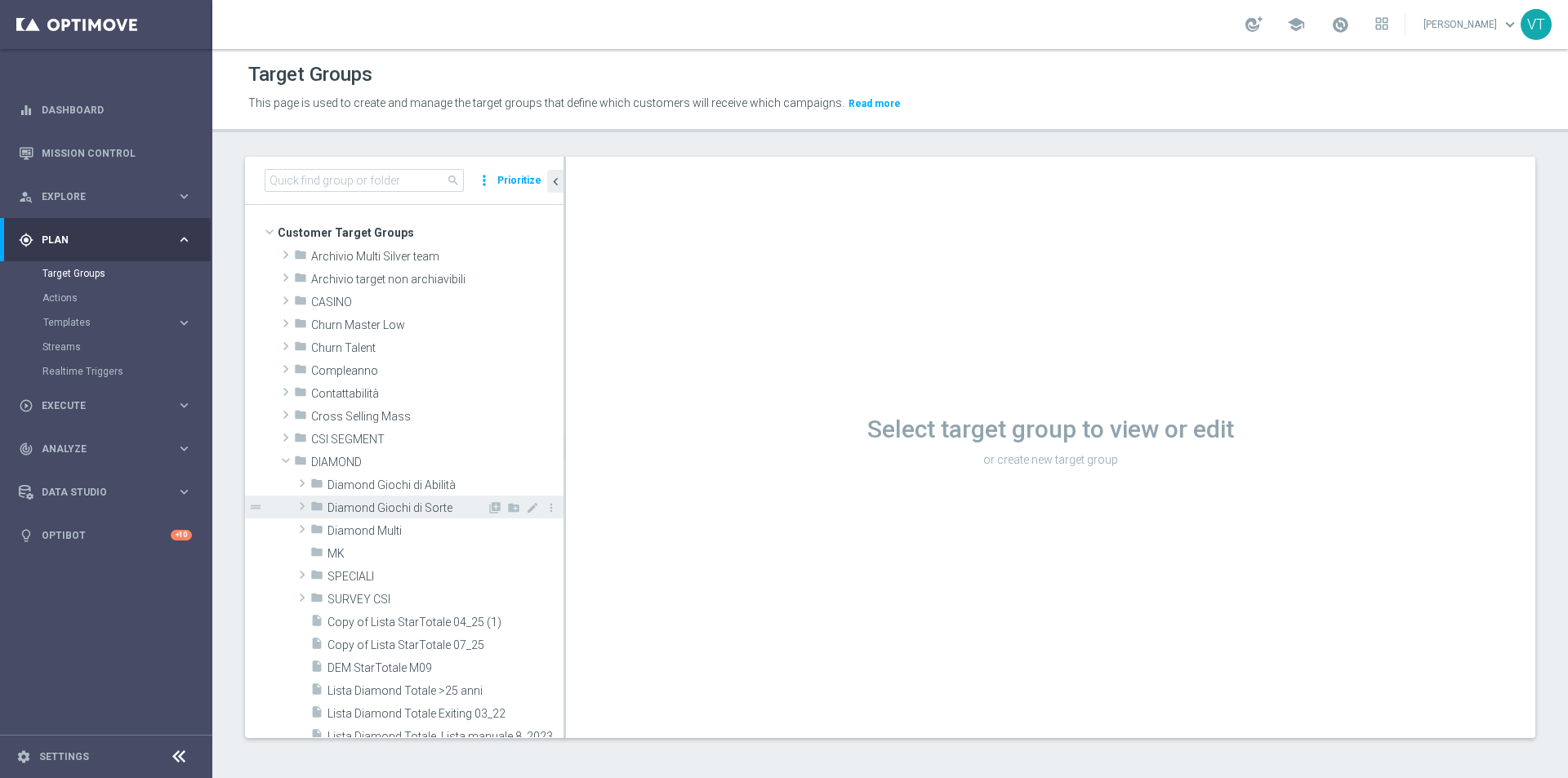
click at [300, 510] on span at bounding box center [302, 506] width 16 height 19
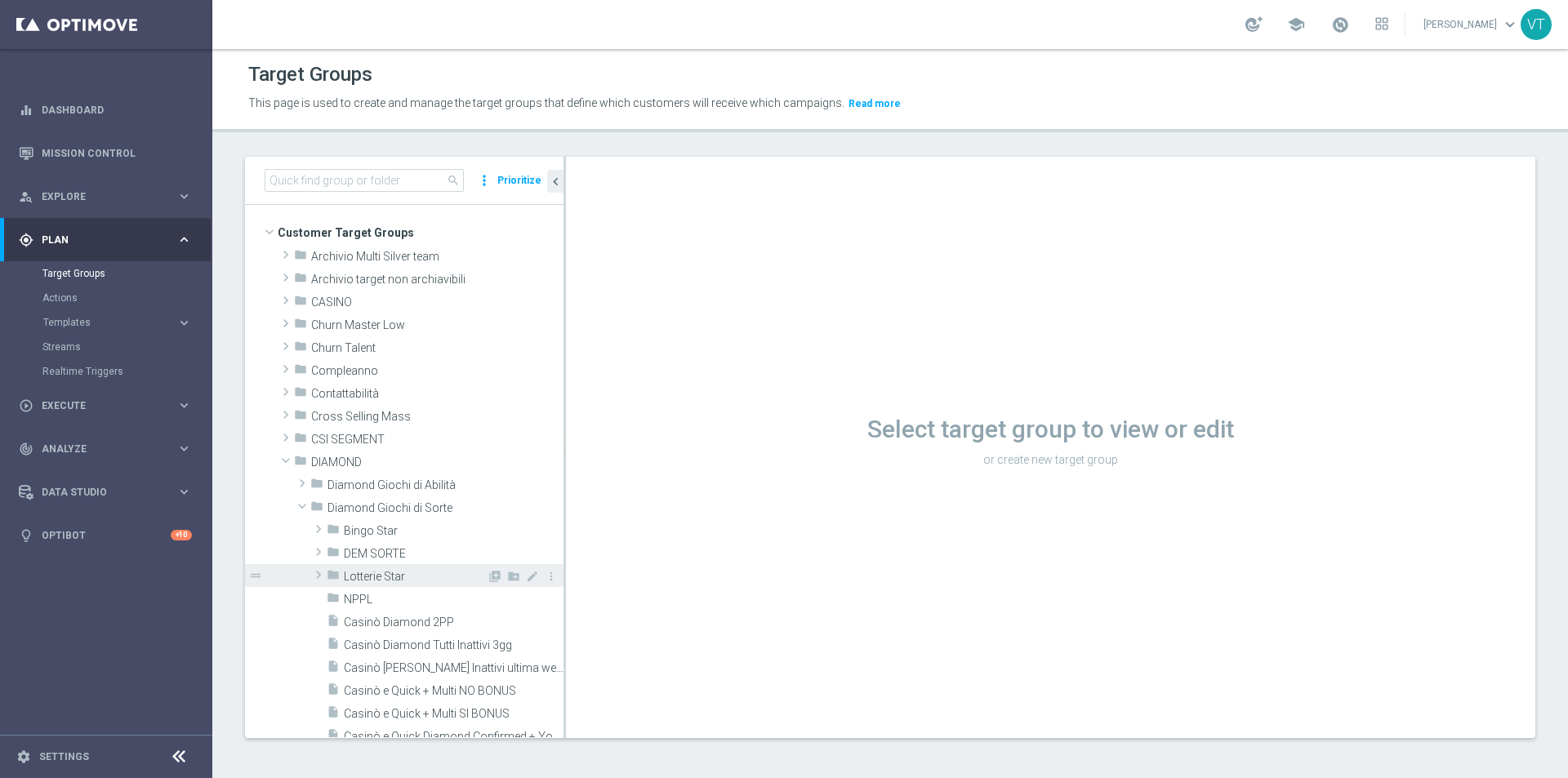
scroll to position [245, 0]
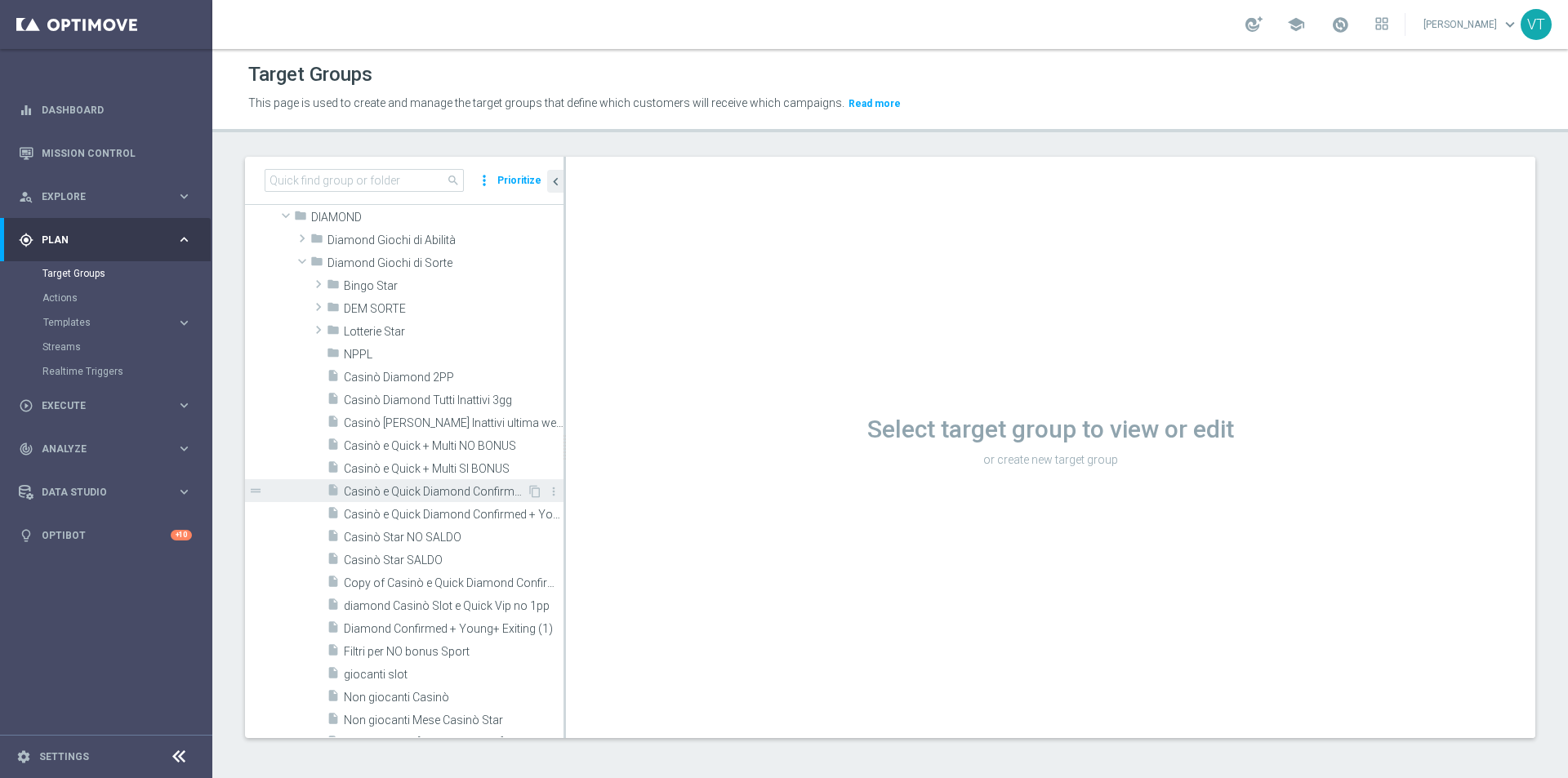
click at [396, 493] on span "Casinò e Quick Diamond Confirmed + Young+ Exiting" at bounding box center [435, 492] width 183 height 14
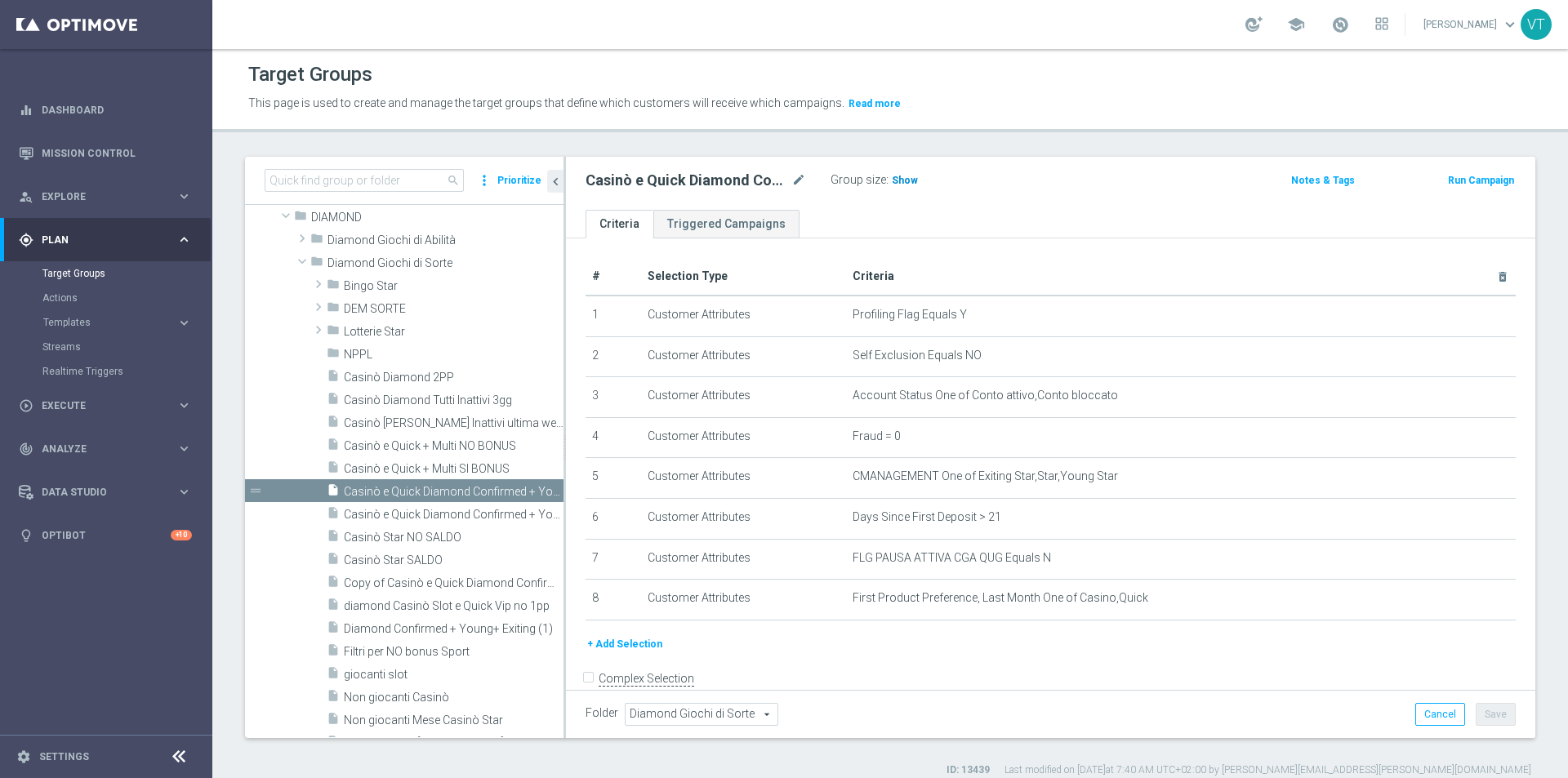
click at [904, 179] on span "Show" at bounding box center [904, 181] width 26 height 12
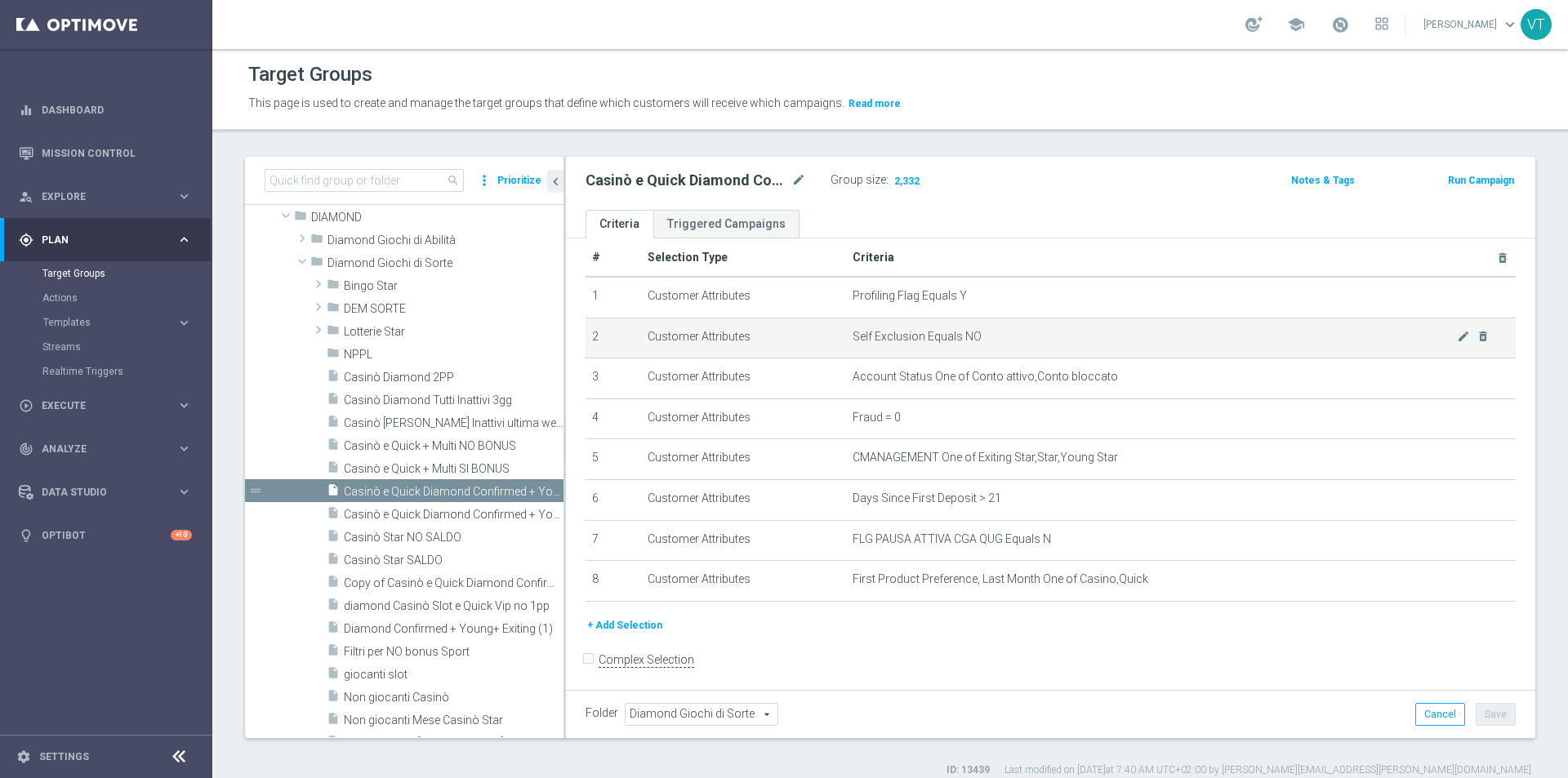
scroll to position [29, 0]
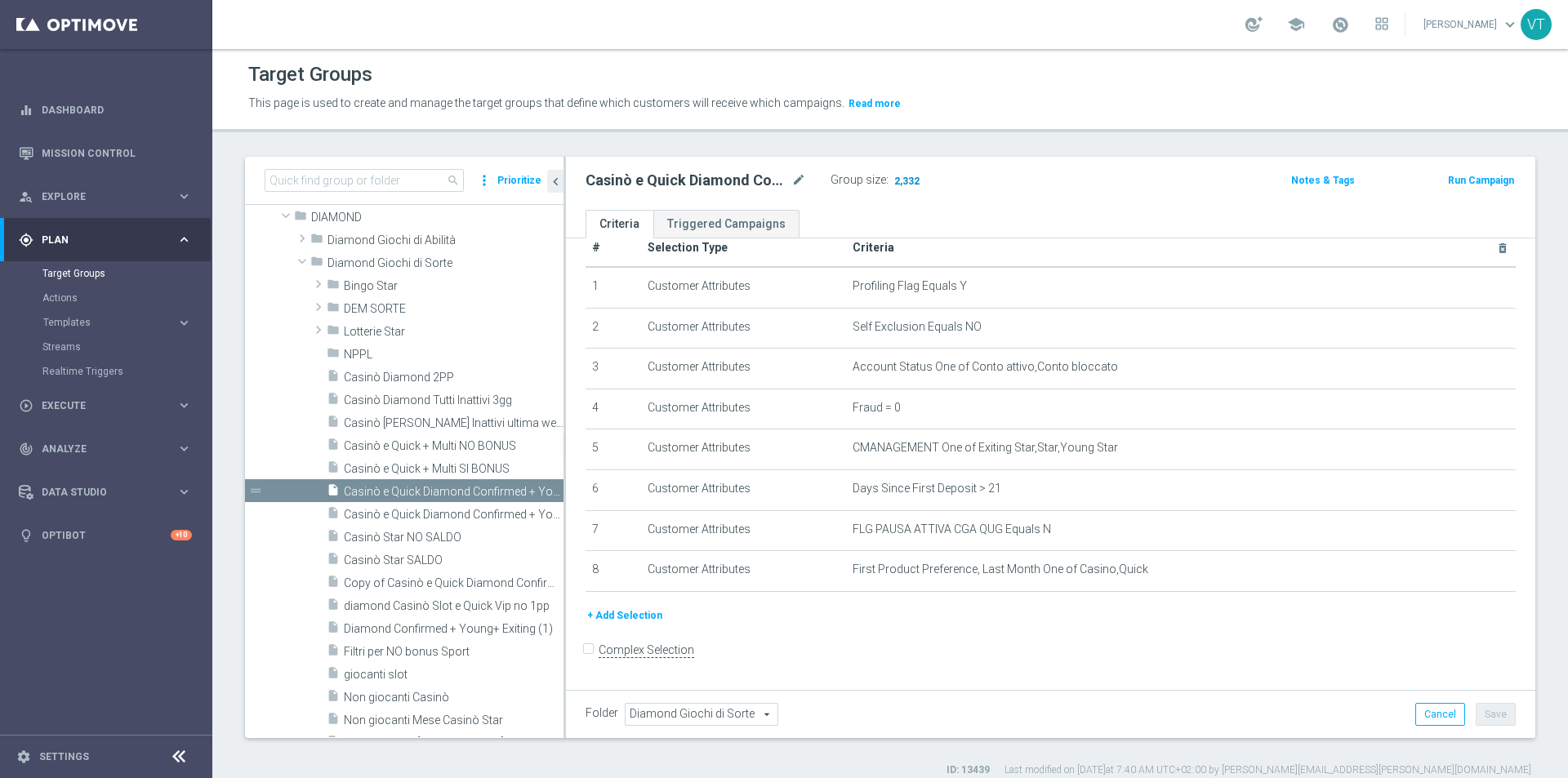
click at [901, 176] on span "2,332" at bounding box center [907, 183] width 29 height 15
